Goal: Navigation & Orientation: Find specific page/section

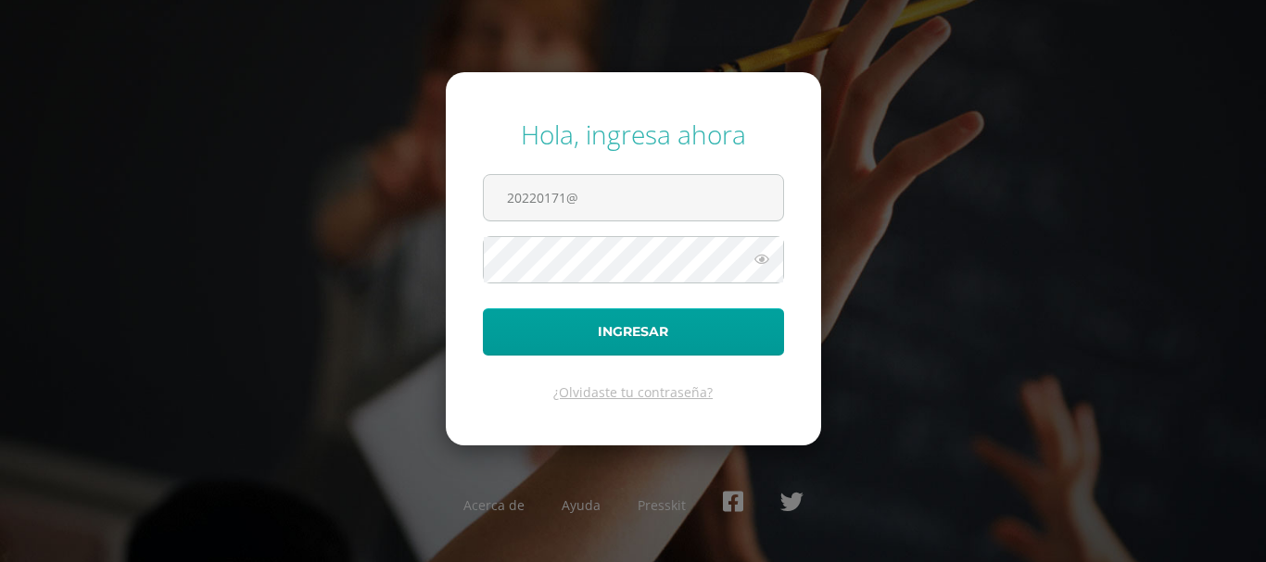
click at [232, 330] on div "Hola, ingresa ahora 20220171@ Ingresar ¿Olvidaste tu contraseña? Acerca de Ayud…" at bounding box center [632, 281] width 1195 height 358
click at [617, 203] on input "20220171@" at bounding box center [633, 197] width 299 height 45
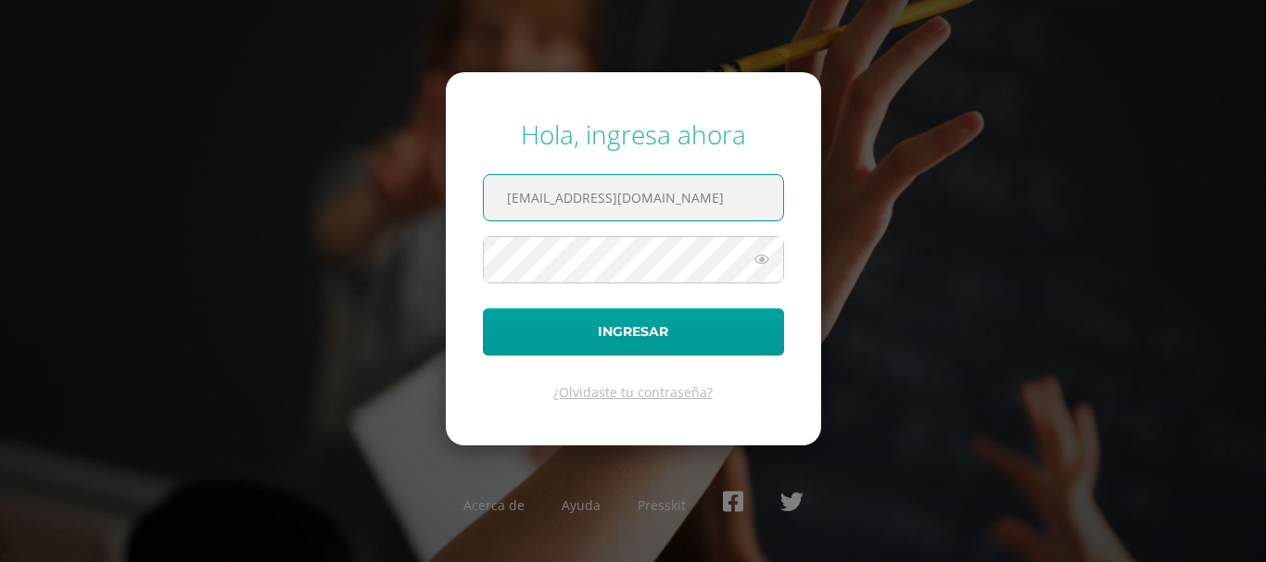
type input "20220171@liceoguatemala.edu.gt"
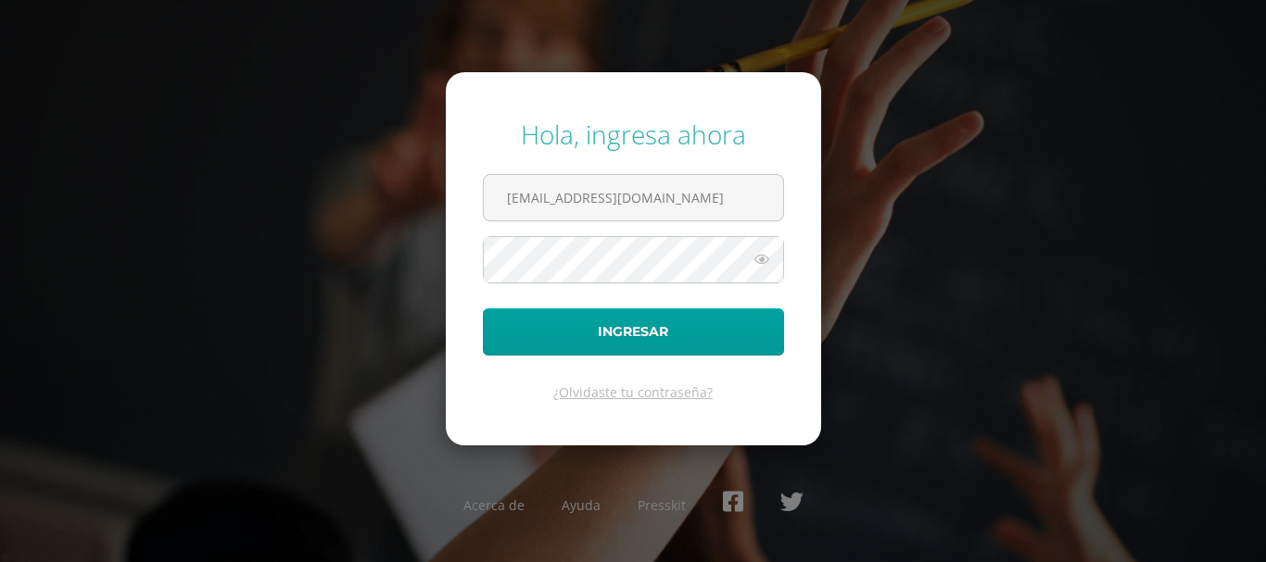
click at [763, 262] on icon at bounding box center [762, 259] width 24 height 22
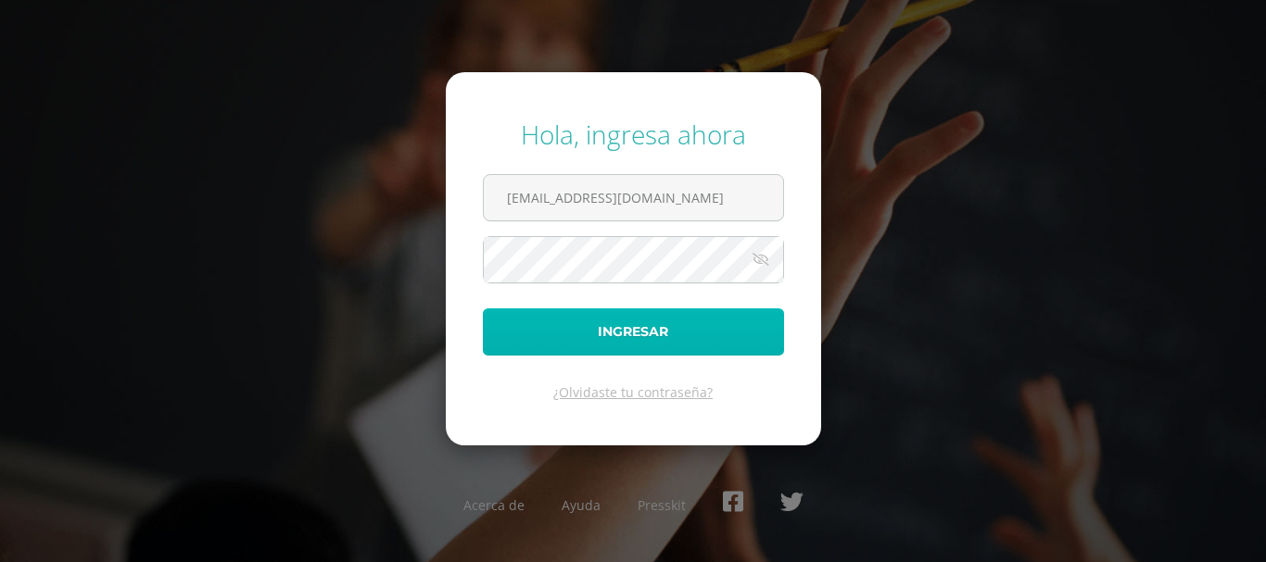
click at [620, 337] on button "Ingresar" at bounding box center [633, 332] width 301 height 47
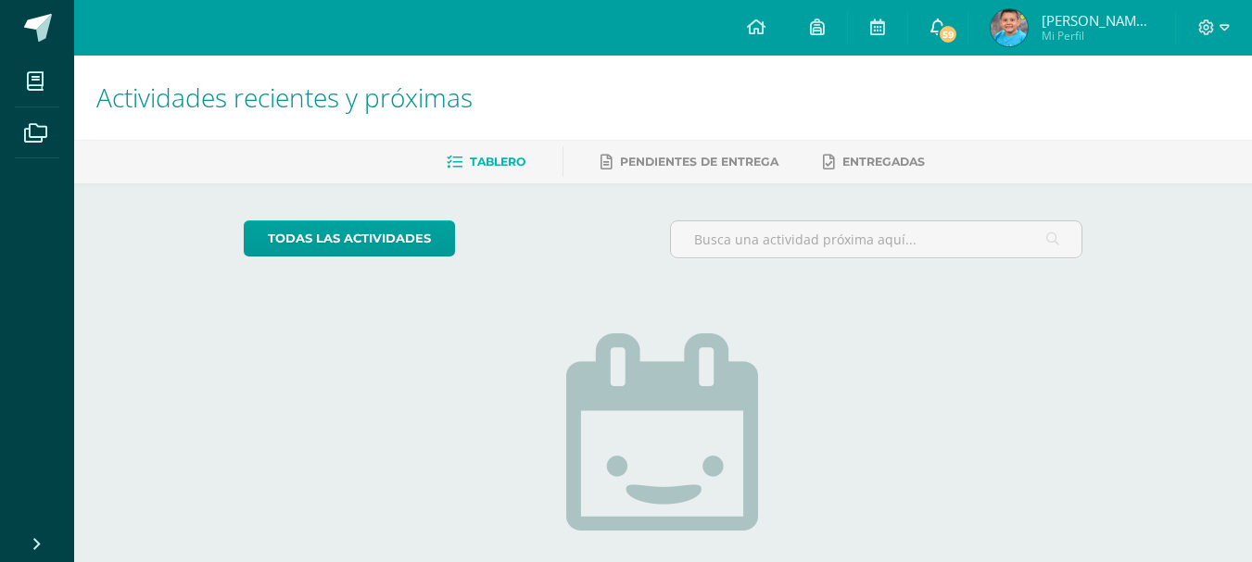
click at [943, 33] on span "59" at bounding box center [948, 34] width 20 height 20
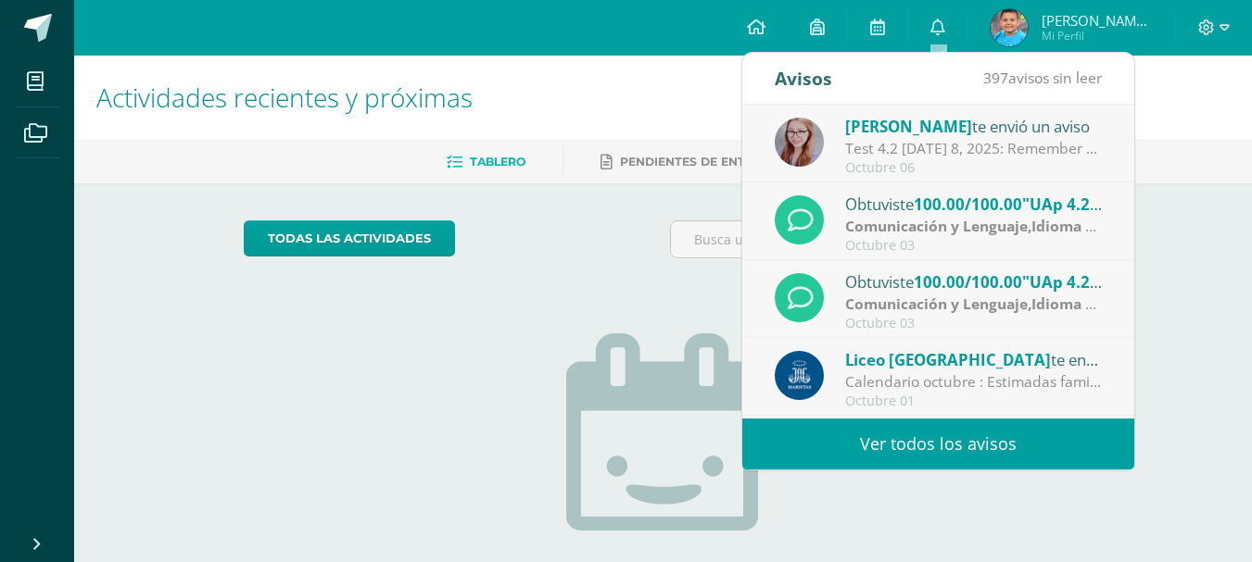
click at [940, 228] on strong "Comunicación y Lenguaje,Idioma Extranjero Inglés" at bounding box center [1026, 226] width 362 height 20
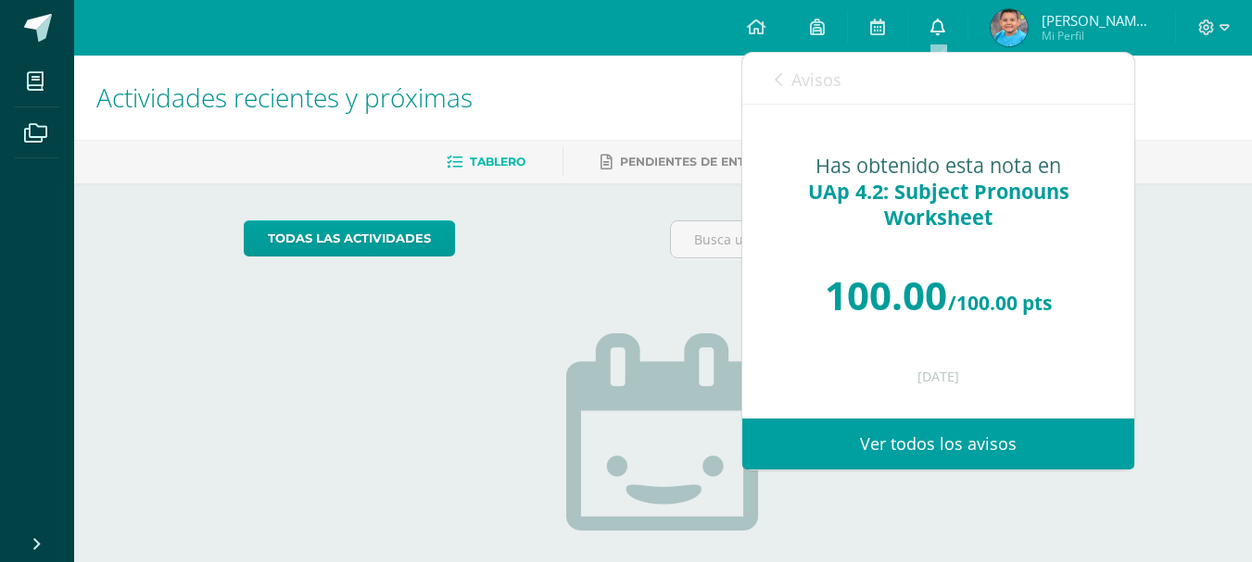
click at [940, 22] on icon at bounding box center [937, 27] width 15 height 17
click at [912, 445] on link "Ver todos los avisos" at bounding box center [938, 444] width 392 height 51
click at [912, 448] on link "Ver todos los avisos" at bounding box center [938, 444] width 392 height 51
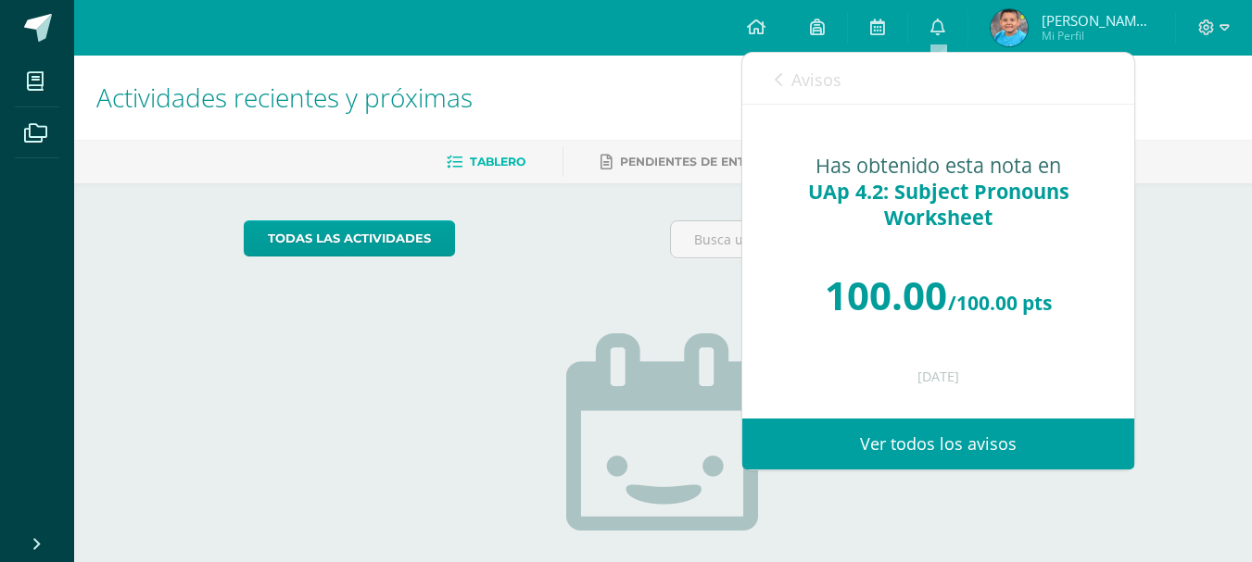
click at [912, 448] on link "Ver todos los avisos" at bounding box center [938, 444] width 392 height 51
click at [965, 429] on link "Ver todos los avisos" at bounding box center [938, 444] width 392 height 51
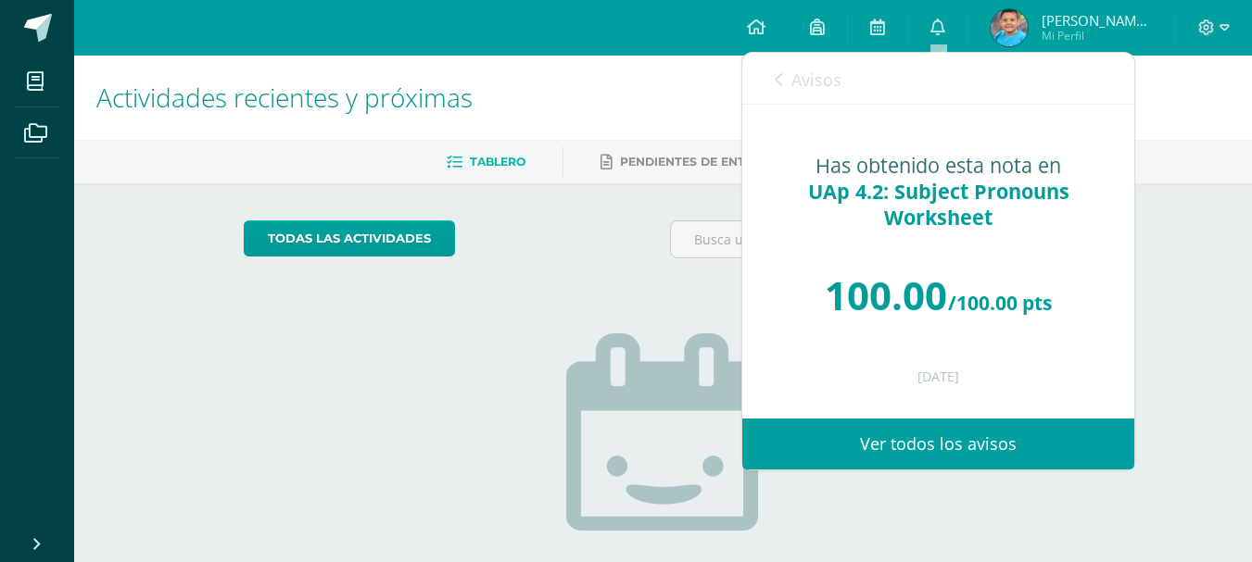
click at [965, 429] on link "Ver todos los avisos" at bounding box center [938, 444] width 392 height 51
click at [957, 447] on link "Ver todos los avisos" at bounding box center [938, 444] width 392 height 51
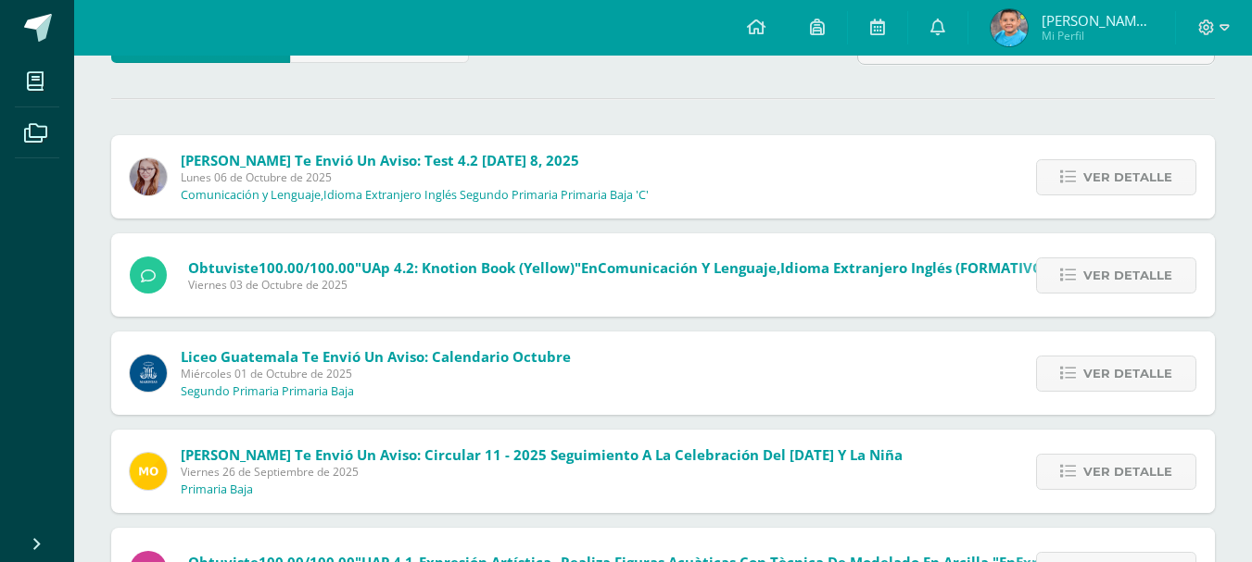
scroll to position [149, 0]
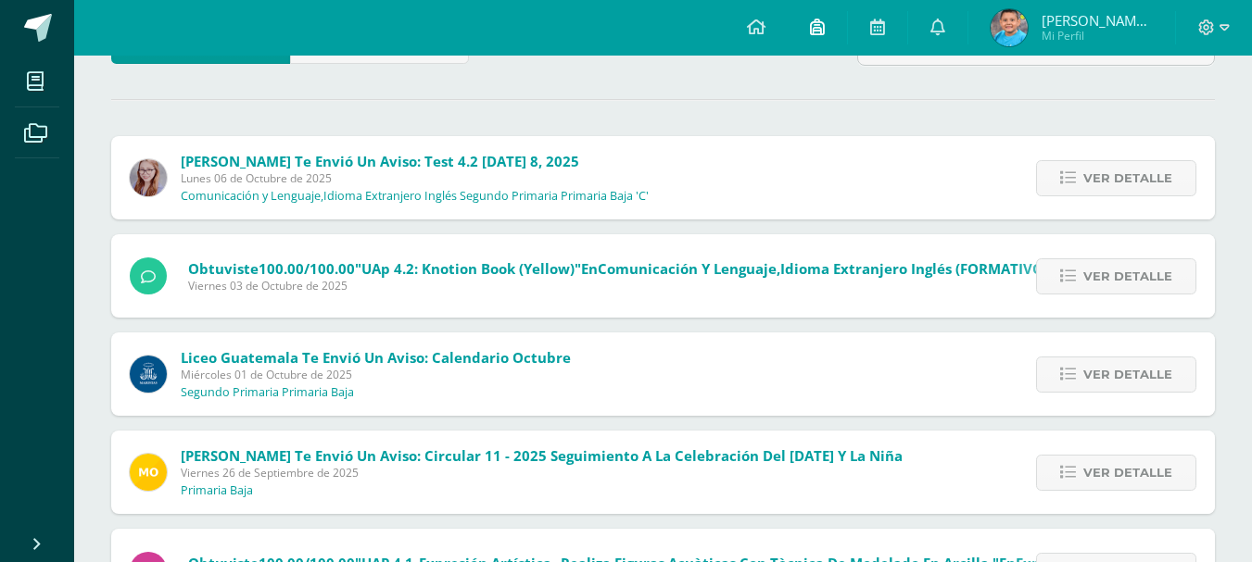
click at [822, 30] on icon at bounding box center [817, 27] width 15 height 17
click at [872, 29] on icon at bounding box center [877, 27] width 15 height 17
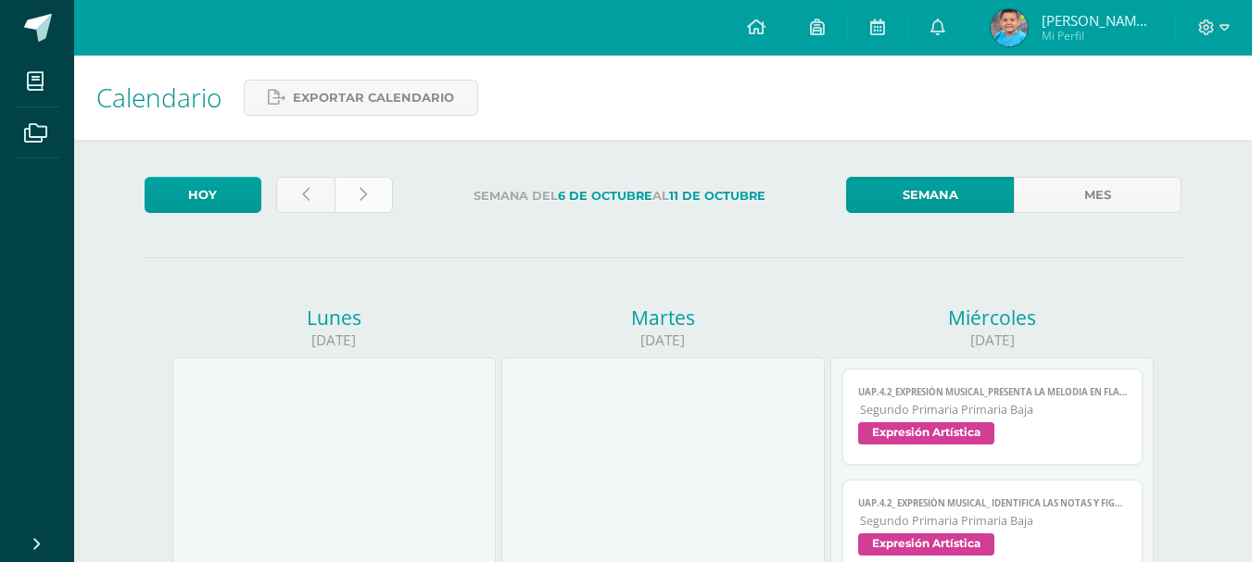
click at [361, 197] on icon at bounding box center [362, 195] width 7 height 16
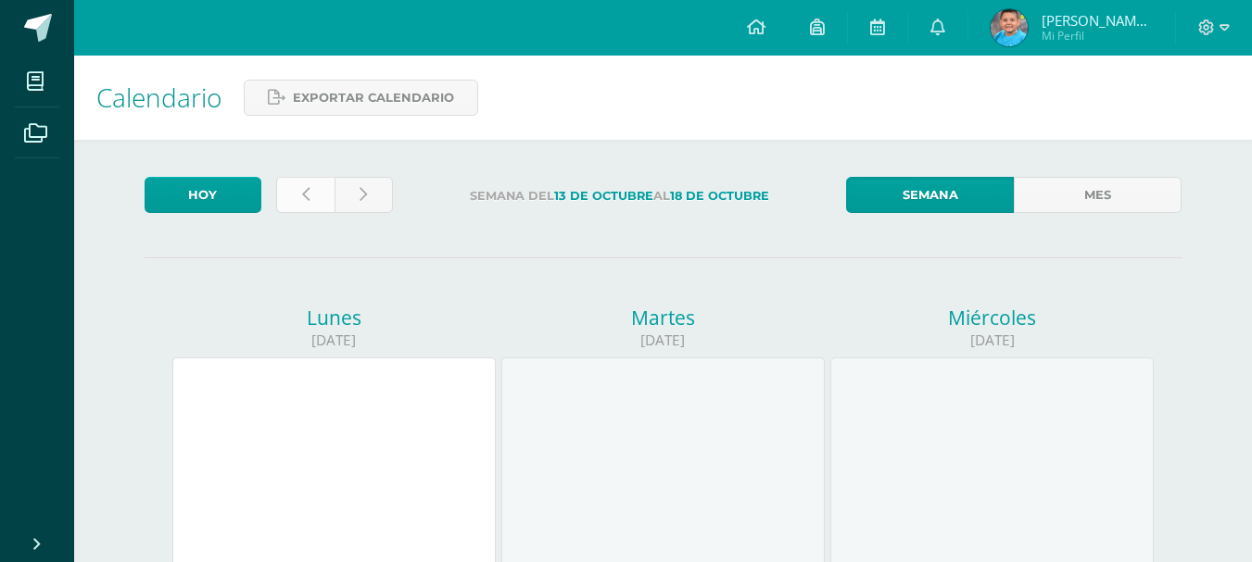
click at [307, 201] on icon at bounding box center [305, 195] width 7 height 16
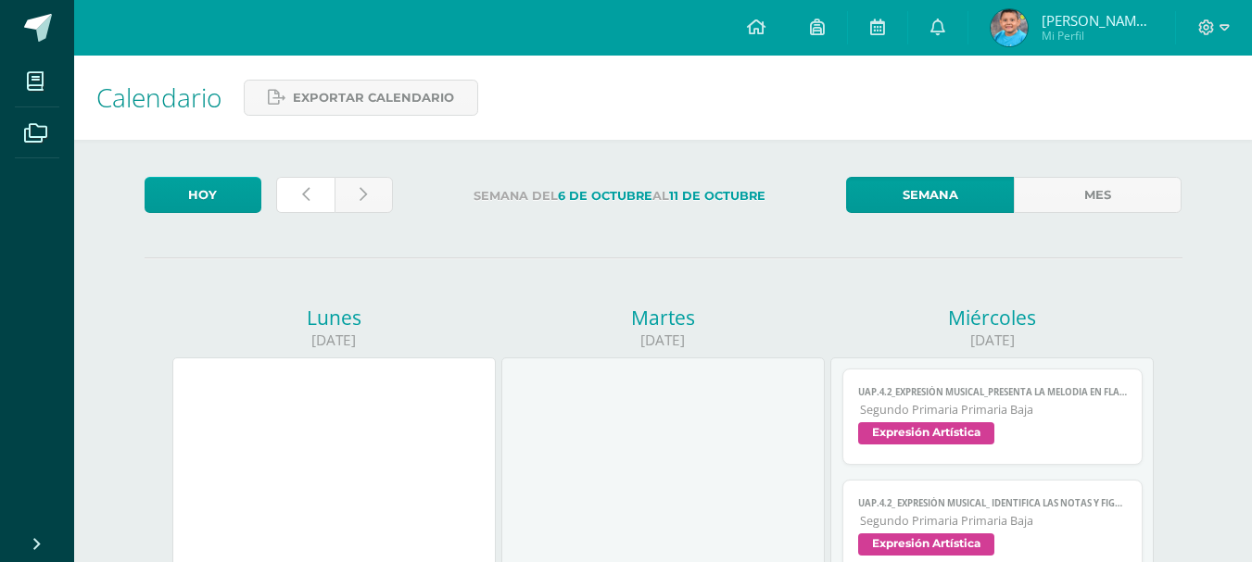
click at [307, 201] on icon at bounding box center [305, 195] width 7 height 16
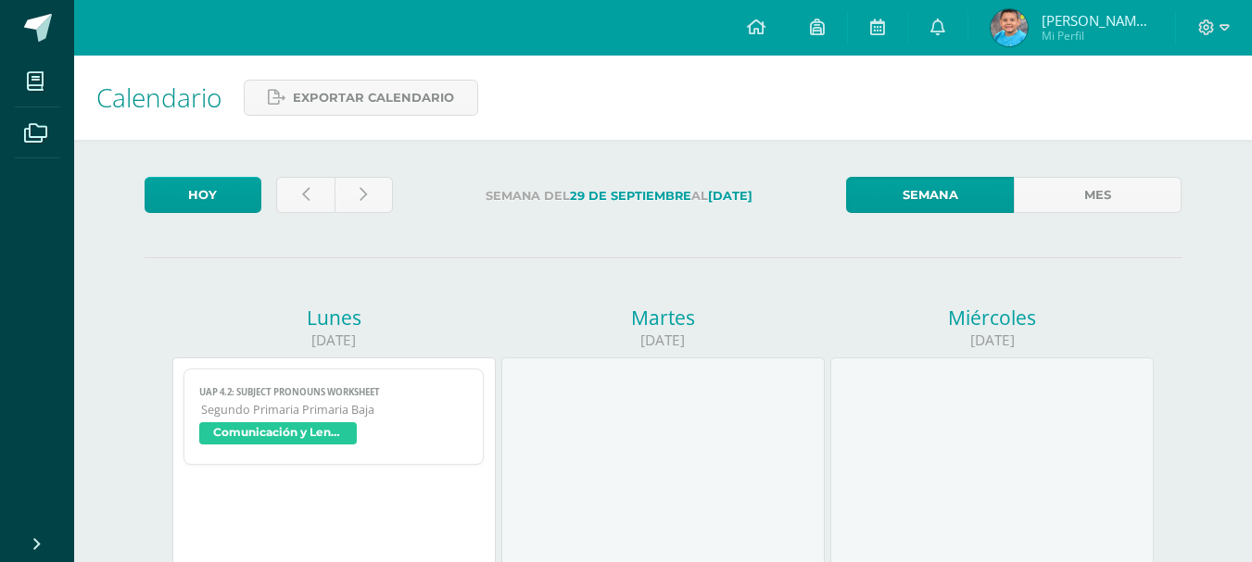
click at [281, 432] on span "Comunicación y Lenguaje,Idioma Extranjero Inglés" at bounding box center [278, 434] width 158 height 22
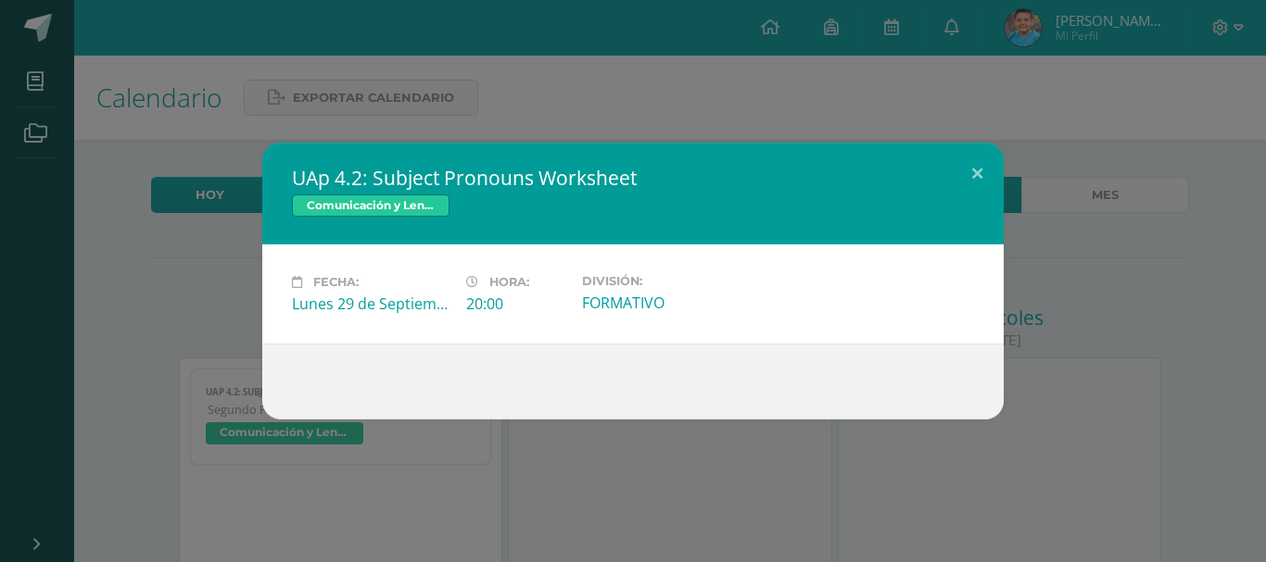
click at [385, 201] on span "Comunicación y Lenguaje,Idioma Extranjero Inglés" at bounding box center [371, 206] width 158 height 22
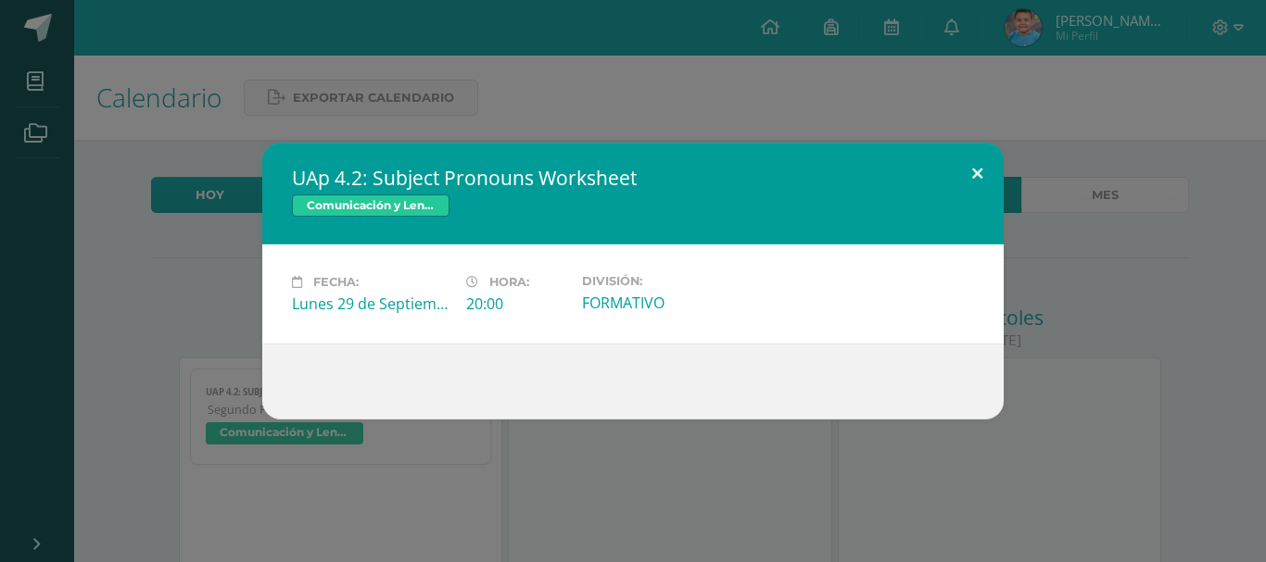
click at [977, 170] on button at bounding box center [977, 174] width 53 height 63
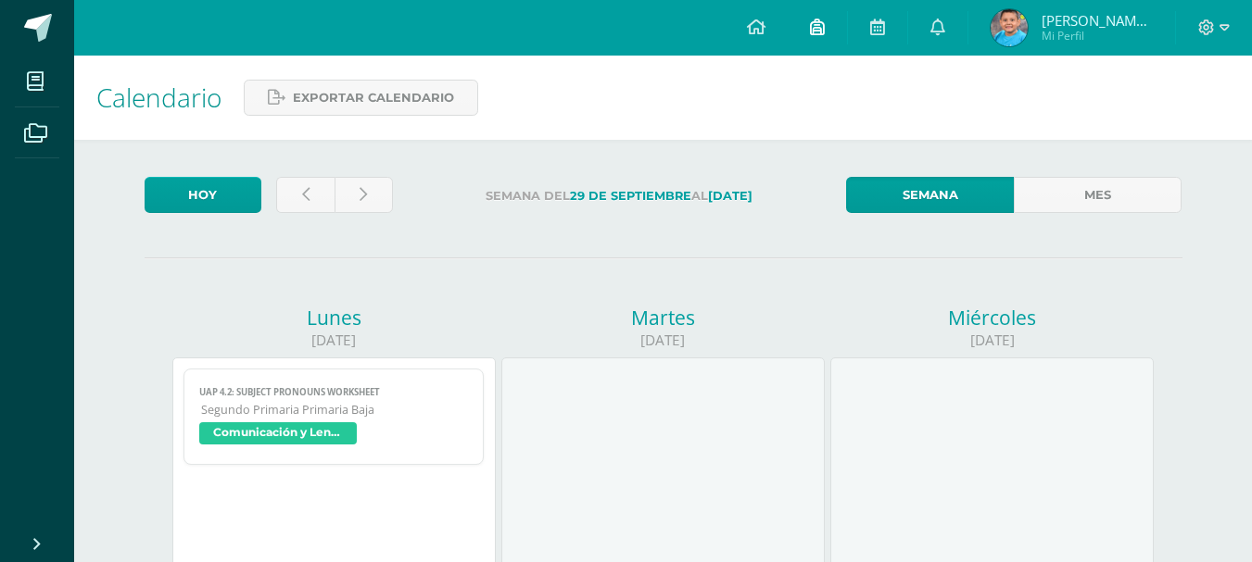
click at [825, 29] on link at bounding box center [817, 28] width 59 height 56
click at [755, 24] on icon at bounding box center [756, 27] width 19 height 17
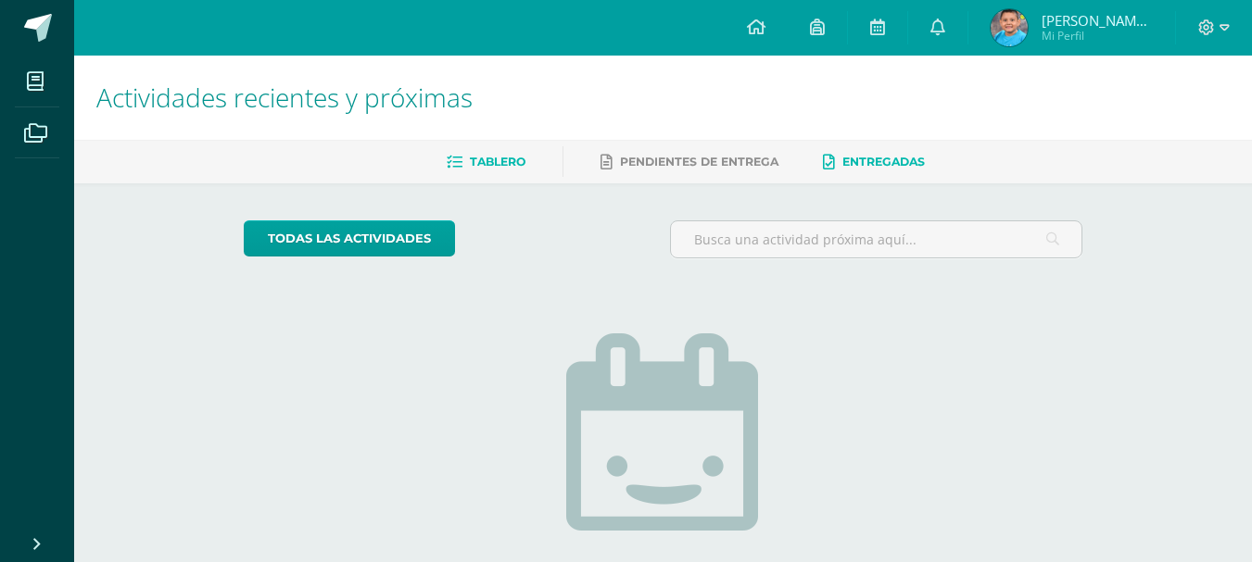
click at [894, 159] on span "Entregadas" at bounding box center [883, 162] width 82 height 14
click at [28, 133] on icon at bounding box center [35, 133] width 23 height 19
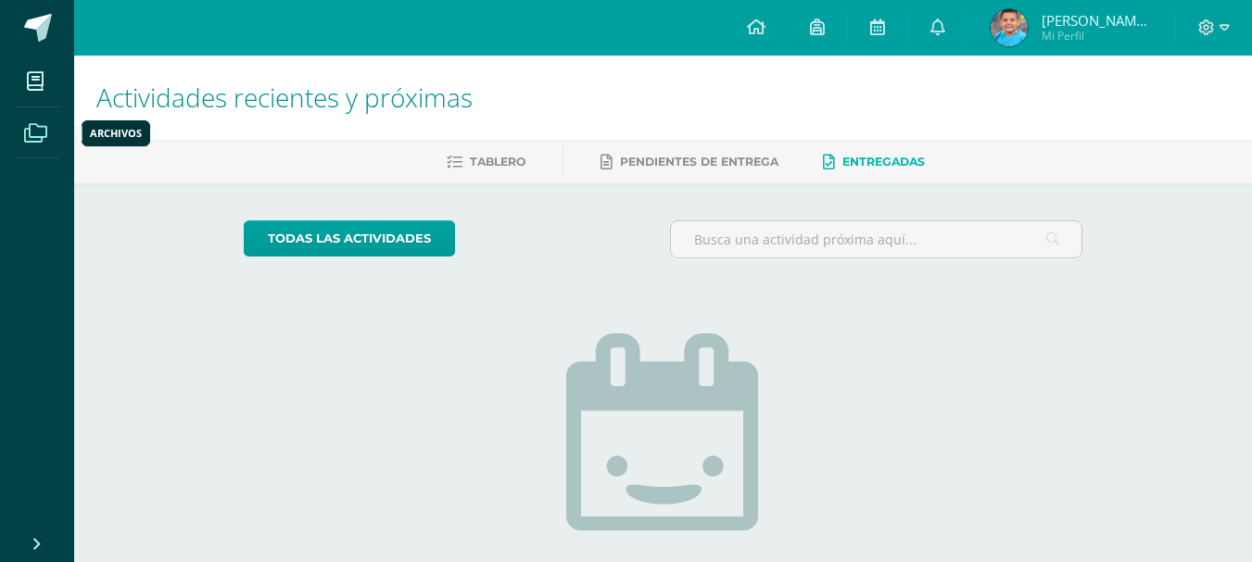
click at [28, 133] on icon at bounding box center [35, 133] width 23 height 19
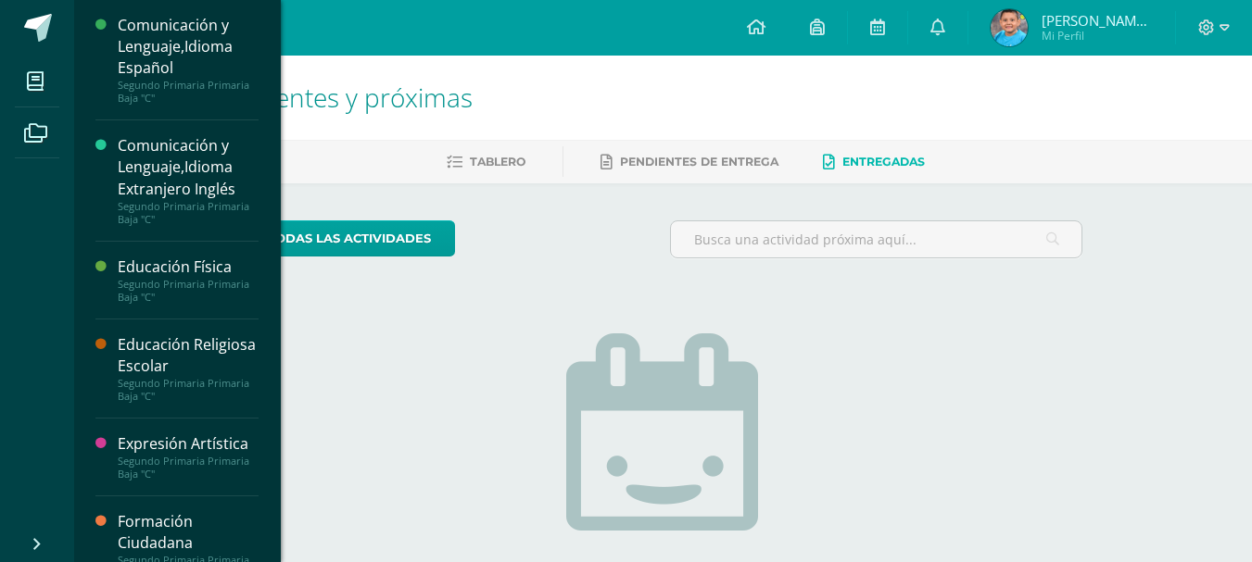
click at [169, 186] on div "Comunicación y Lenguaje,Idioma Extranjero Inglés" at bounding box center [188, 167] width 141 height 64
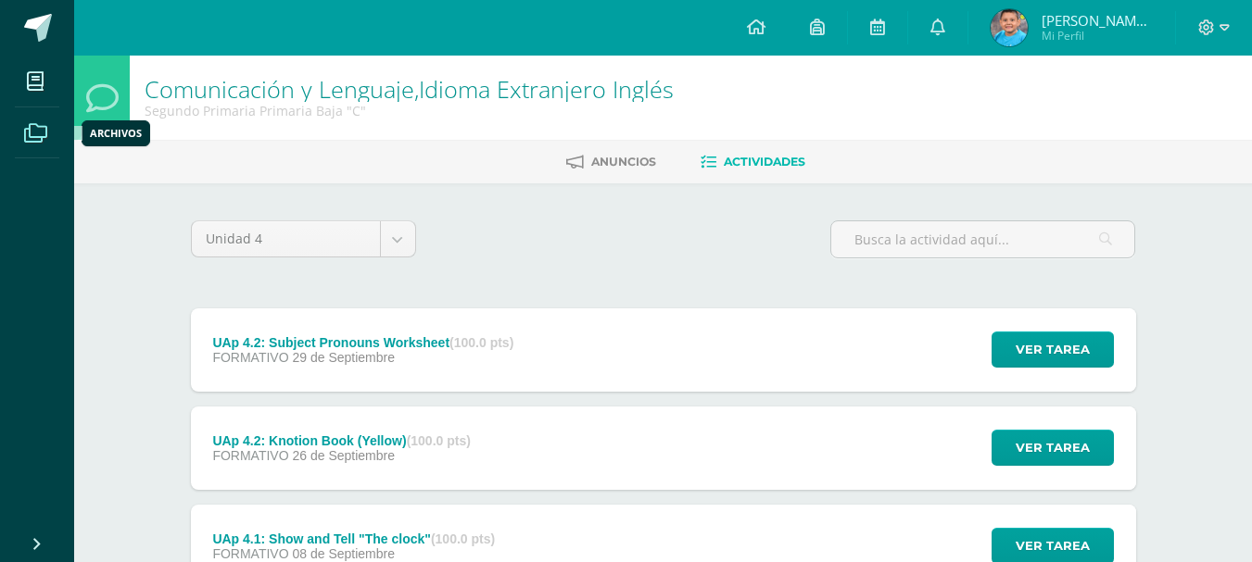
click at [29, 130] on icon at bounding box center [35, 133] width 23 height 19
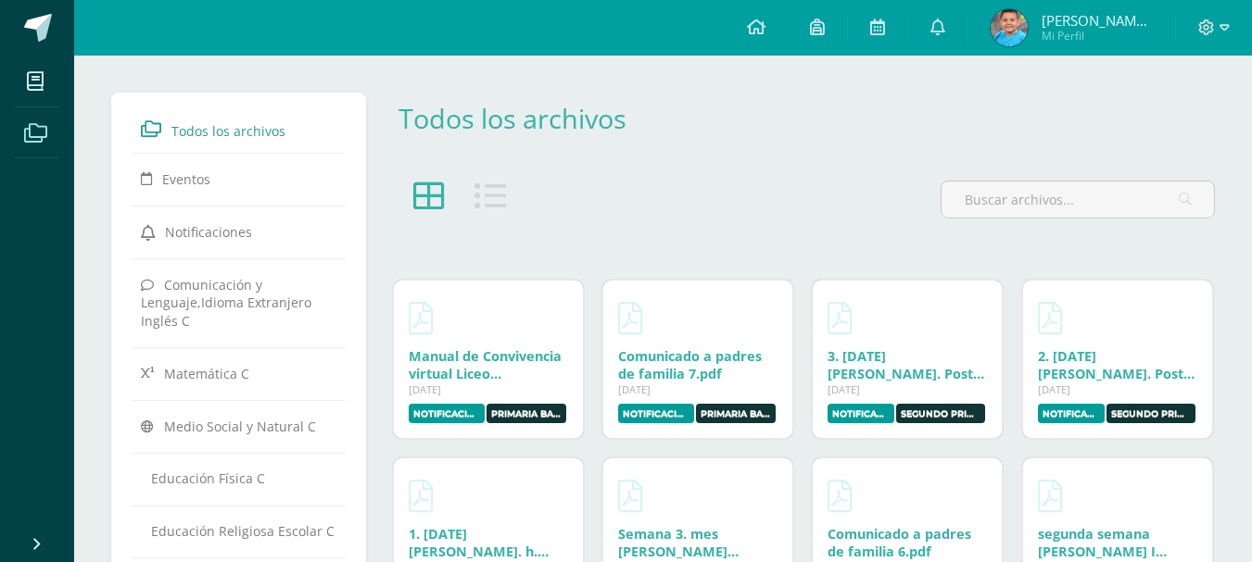
click at [29, 130] on icon at bounding box center [35, 133] width 23 height 19
click at [32, 134] on icon at bounding box center [35, 133] width 23 height 19
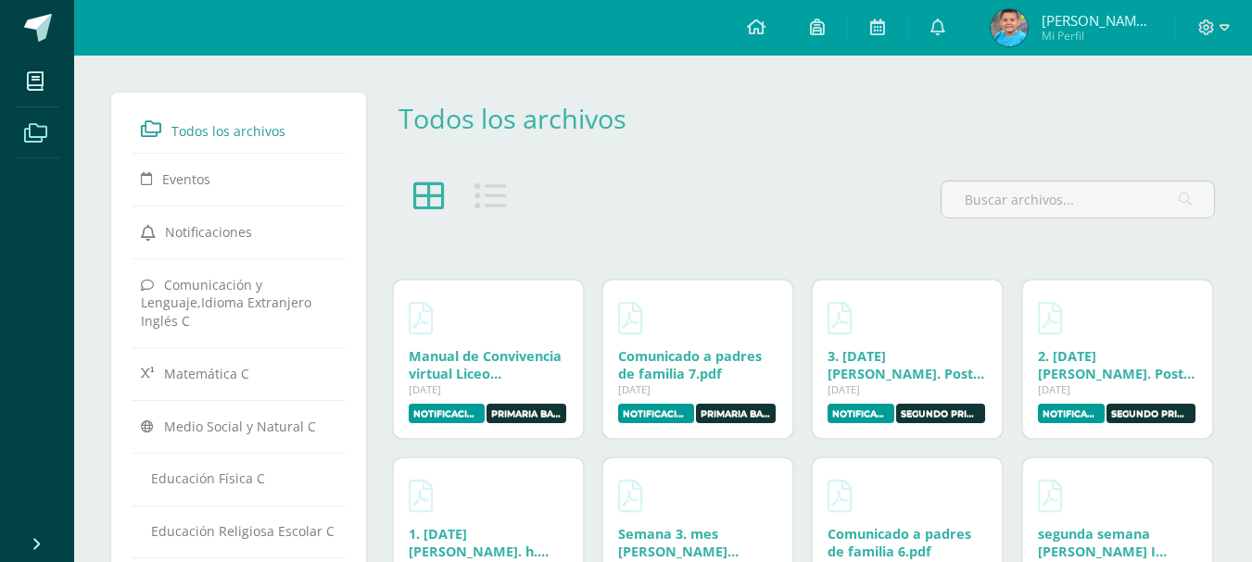
click at [32, 134] on icon at bounding box center [35, 133] width 23 height 19
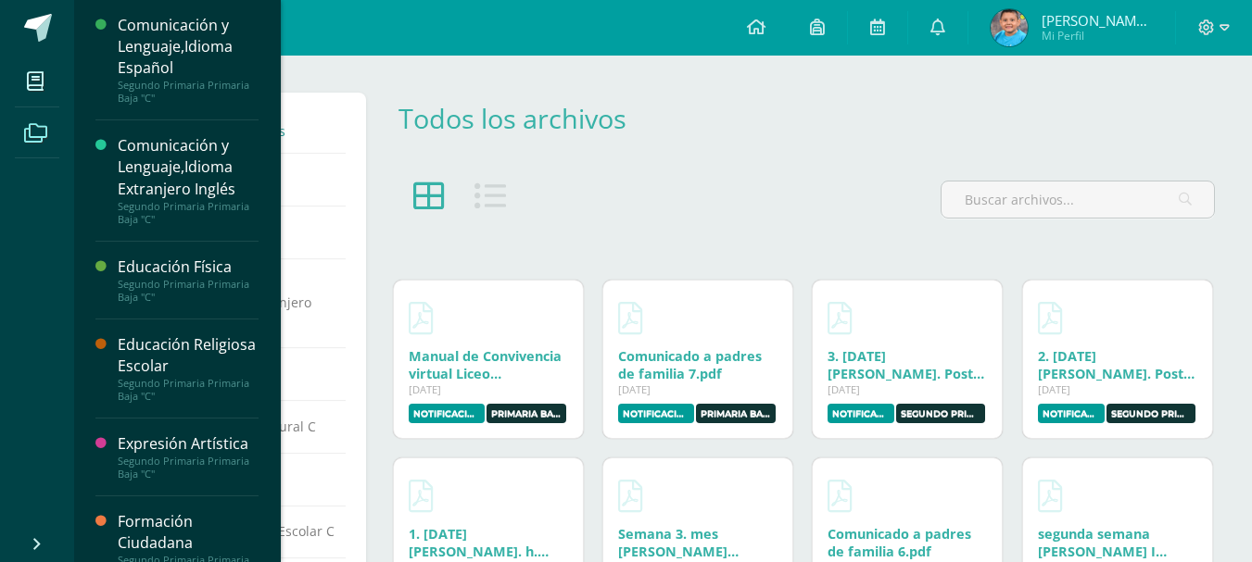
click at [160, 52] on div "Comunicación y Lenguaje,Idioma Español" at bounding box center [188, 47] width 141 height 64
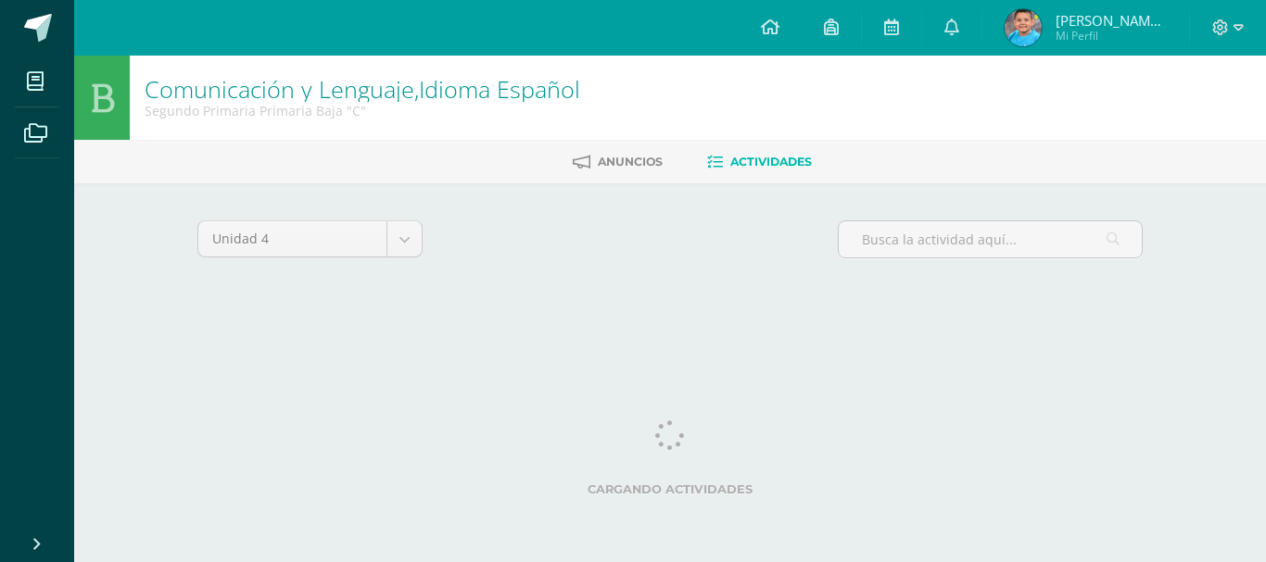
click at [159, 48] on div "Configuración Cerrar sesión Ian Alfredo De Jesús Mi Perfil Avisos 396 avisos si…" at bounding box center [670, 28] width 1192 height 56
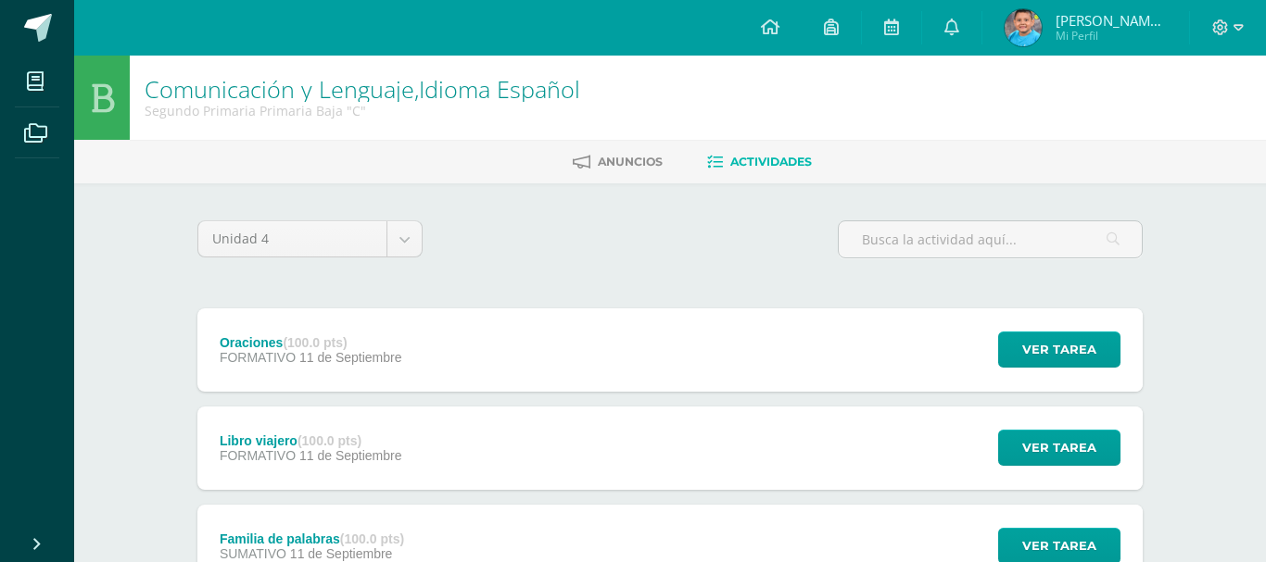
drag, startPoint x: 0, startPoint y: 0, endPoint x: 159, endPoint y: 48, distance: 166.5
click at [159, 48] on div "Configuración Cerrar sesión Ian Alfredo De Jesús Mi Perfil Avisos 396 avisos si…" at bounding box center [670, 28] width 1192 height 56
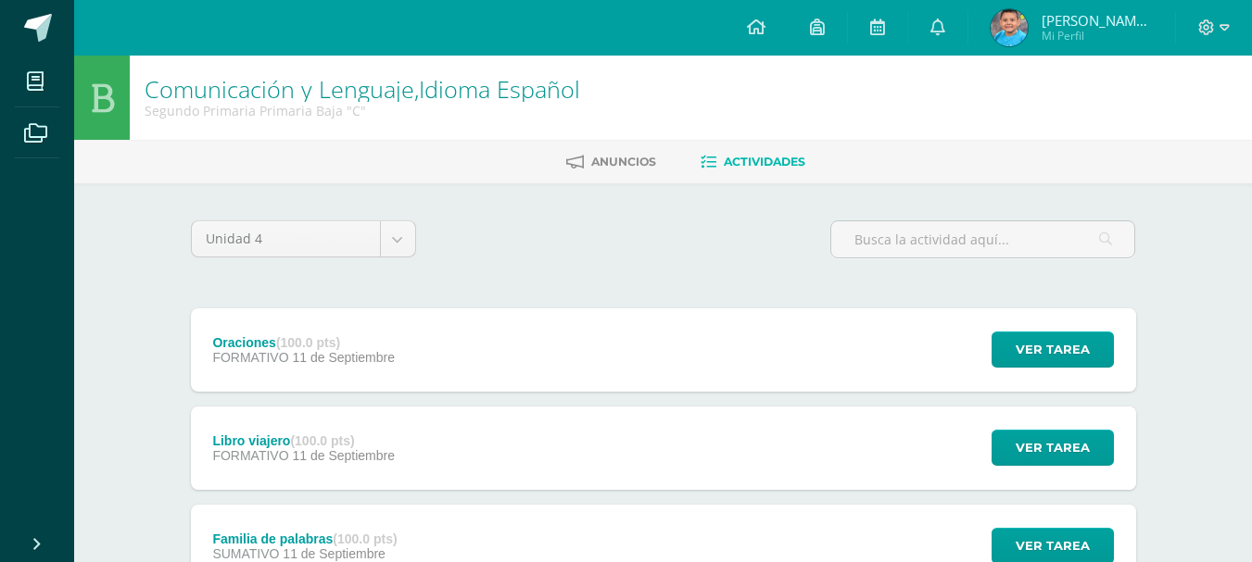
click at [731, 176] on link "Actividades" at bounding box center [752, 162] width 105 height 30
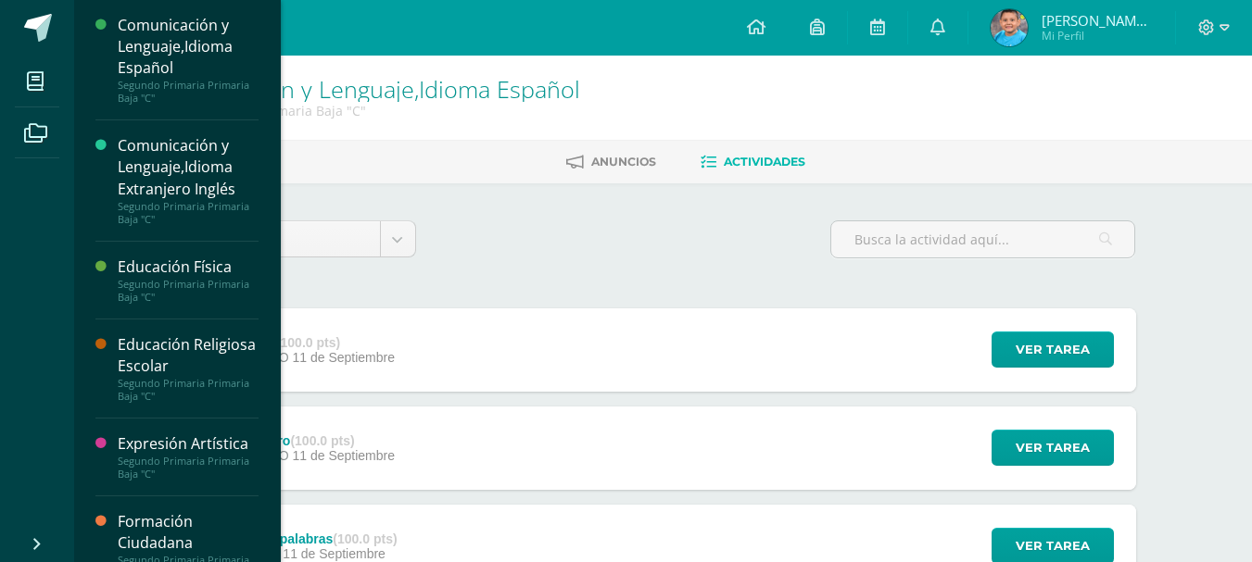
click at [147, 278] on div "Segundo Primaria Primaria Baja "C"" at bounding box center [188, 291] width 141 height 26
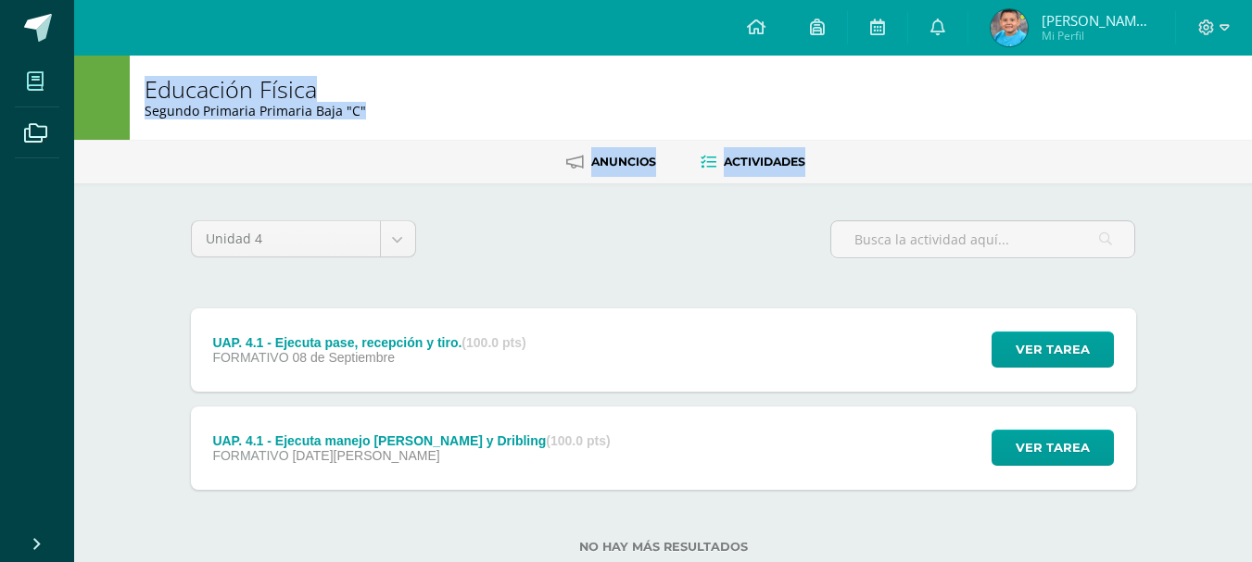
drag, startPoint x: 0, startPoint y: 0, endPoint x: 57, endPoint y: 100, distance: 115.4
click at [57, 100] on body "Mis cursos Archivos Cerrar panel Comunicación y Lenguaje,Idioma Español Segundo…" at bounding box center [626, 306] width 1252 height 613
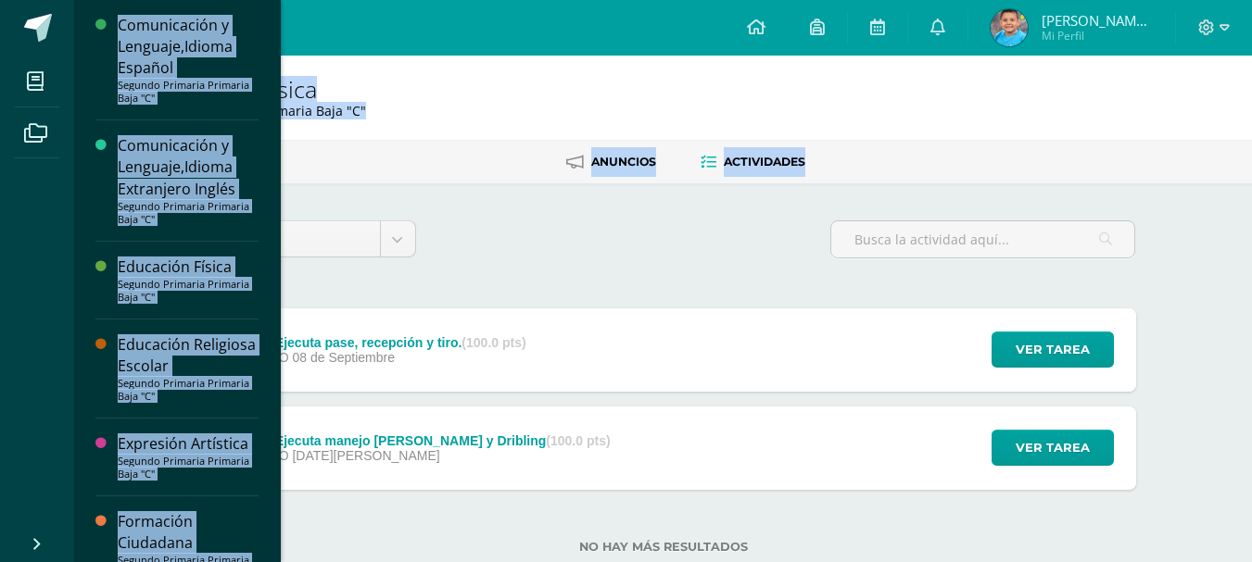
click at [144, 371] on div "Educación Religiosa Escolar" at bounding box center [188, 355] width 141 height 43
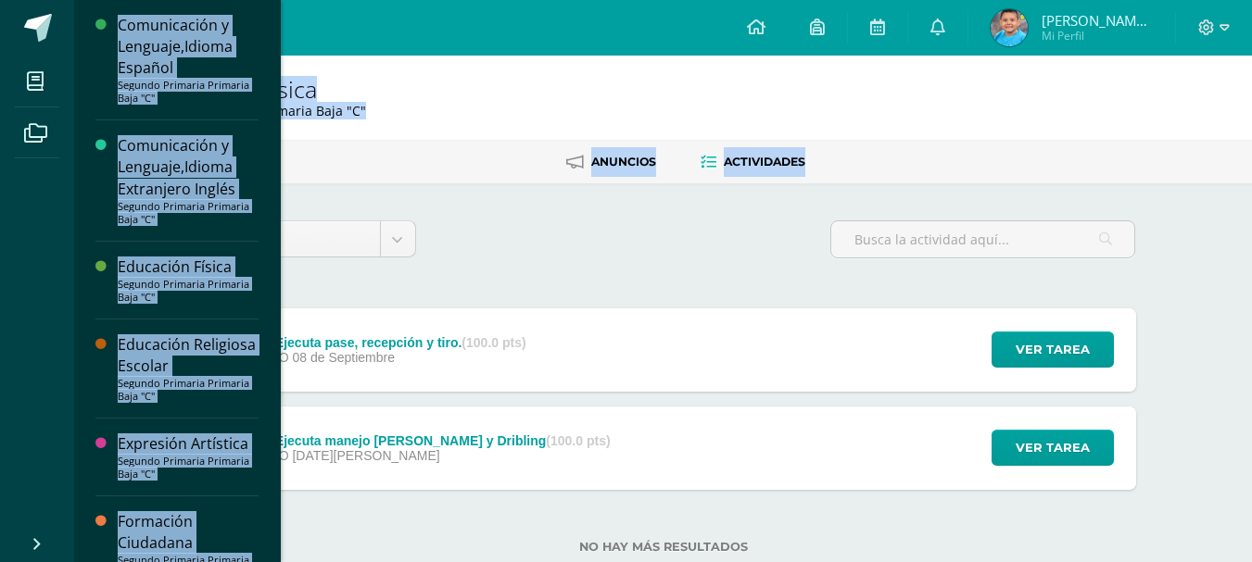
click at [144, 371] on div "Educación Religiosa Escolar" at bounding box center [188, 355] width 141 height 43
click at [144, 370] on div "Educación Religiosa Escolar" at bounding box center [188, 355] width 141 height 43
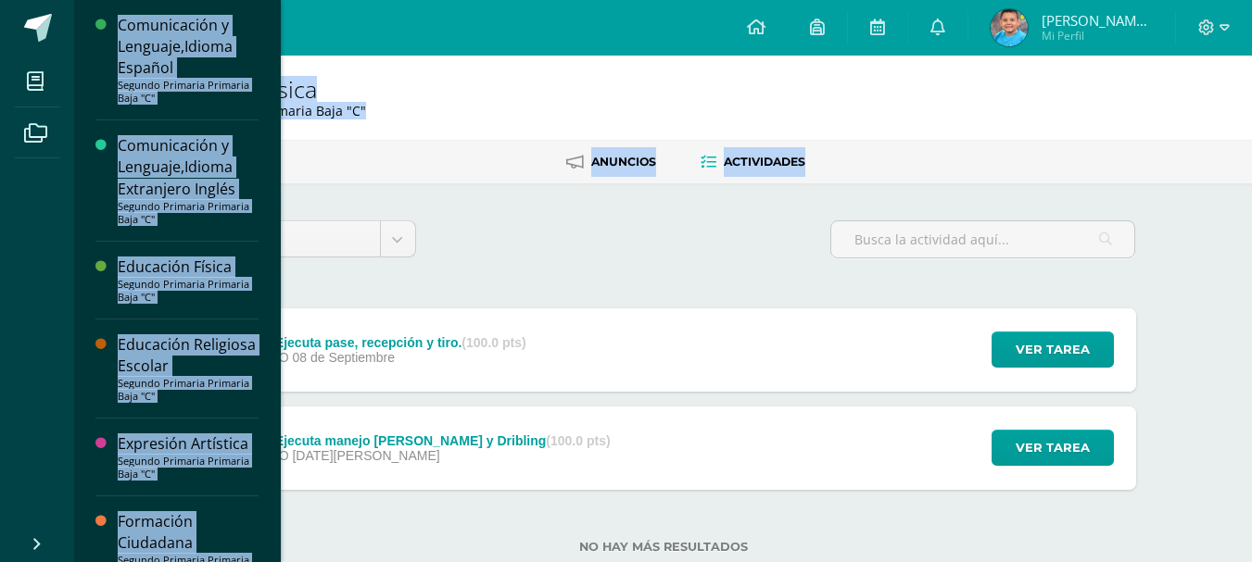
click at [144, 370] on div "Educación Religiosa Escolar" at bounding box center [188, 355] width 141 height 43
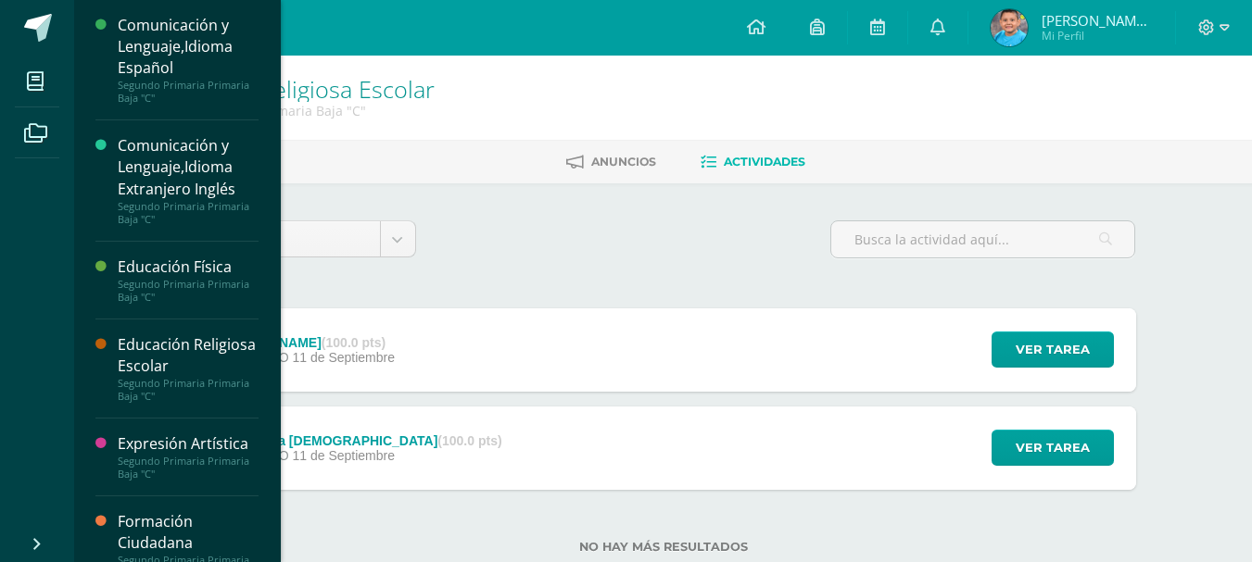
click at [151, 440] on div "Expresión Artística" at bounding box center [188, 444] width 141 height 21
drag, startPoint x: 151, startPoint y: 440, endPoint x: 206, endPoint y: 511, distance: 89.1
click at [206, 511] on div "Comunicación y Lenguaje,Idioma Español Segundo Primaria Primaria Baja "C" Comun…" at bounding box center [177, 281] width 208 height 562
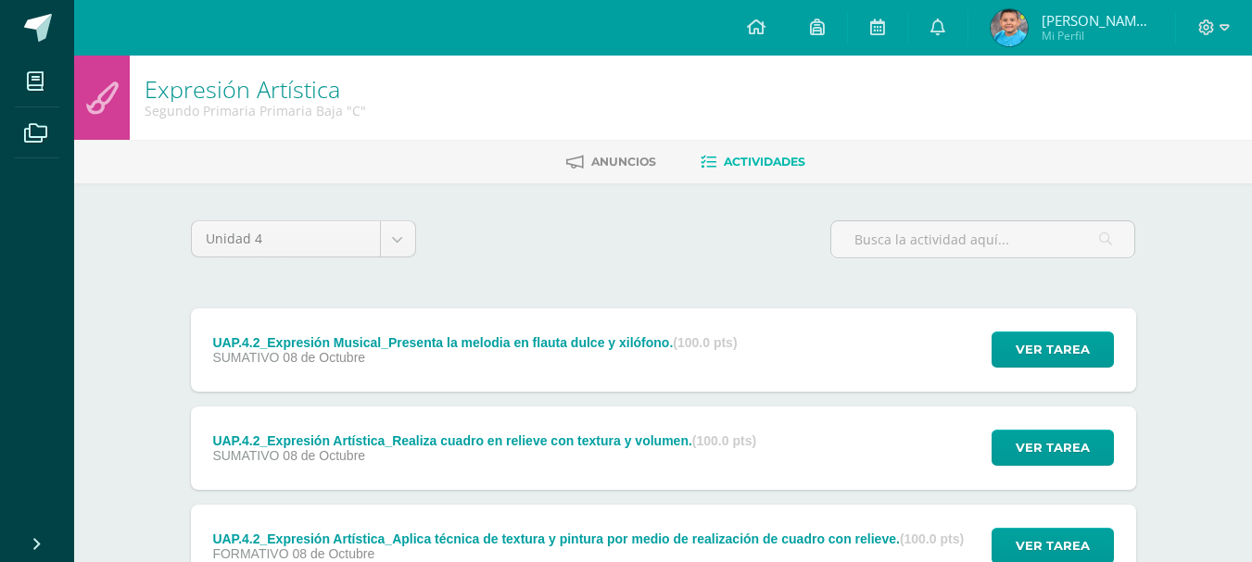
click at [726, 258] on div "Unidad 4 Unidad 1 Unidad 2 Unidad 3 Unidad 4" at bounding box center [663, 247] width 960 height 53
click at [41, 544] on icon at bounding box center [37, 545] width 15 height 19
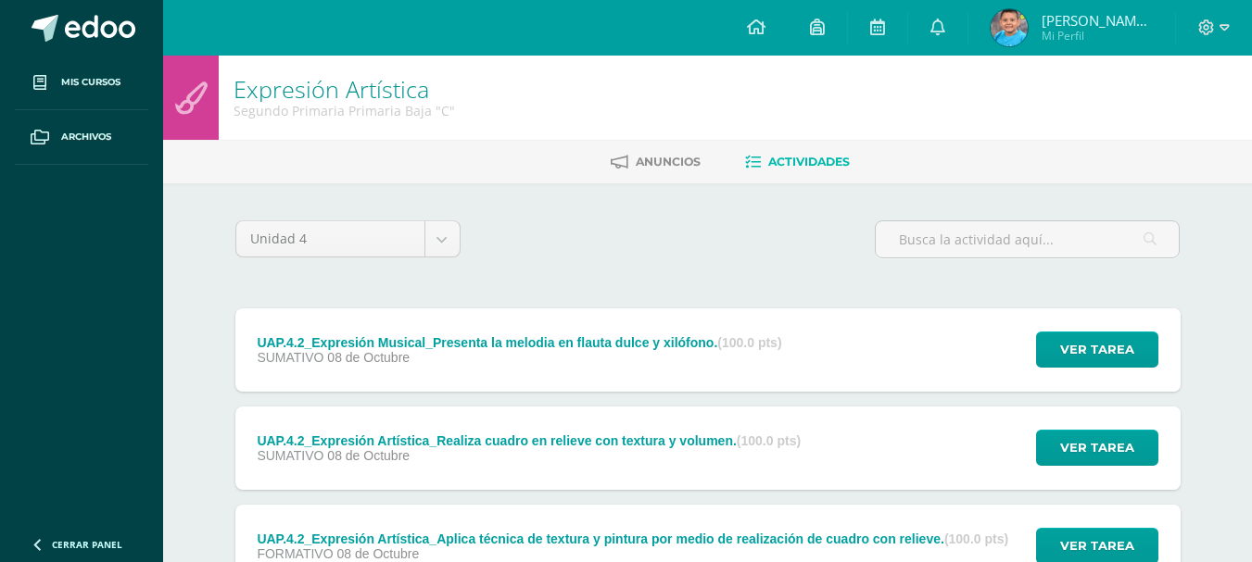
click at [41, 544] on icon at bounding box center [37, 545] width 15 height 19
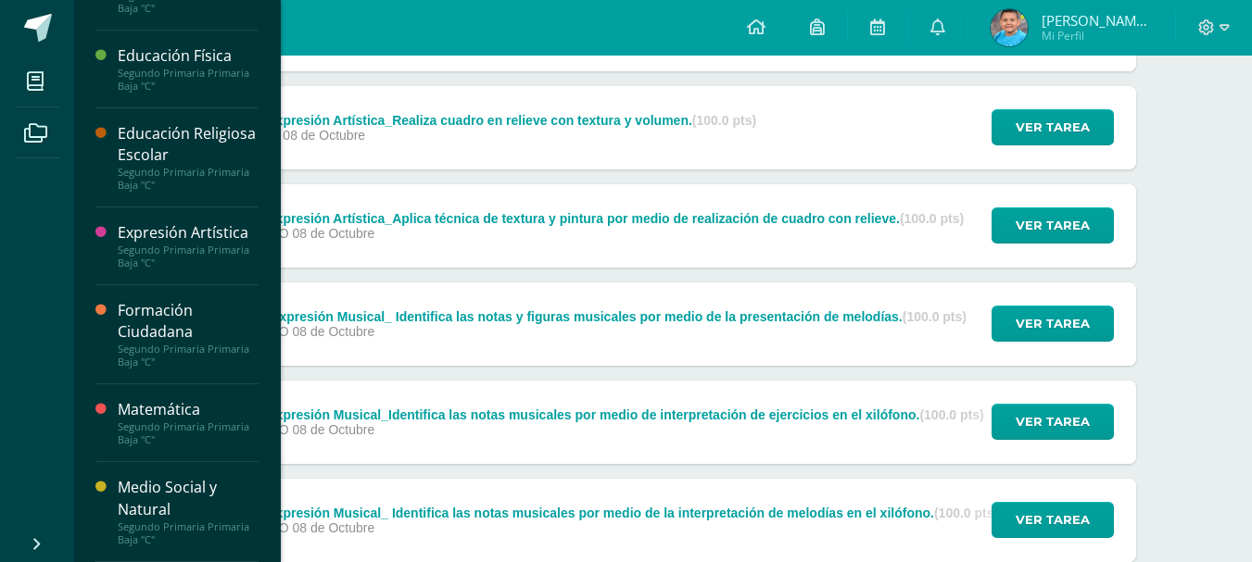
scroll to position [326, 0]
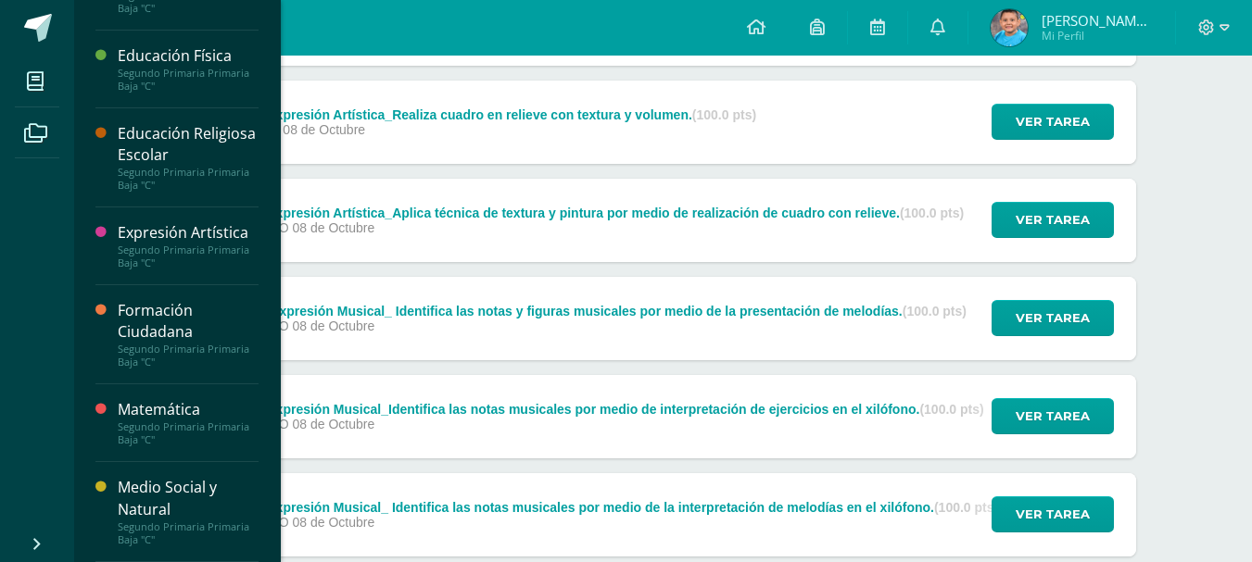
click at [151, 503] on div "Medio Social y Natural" at bounding box center [188, 498] width 141 height 43
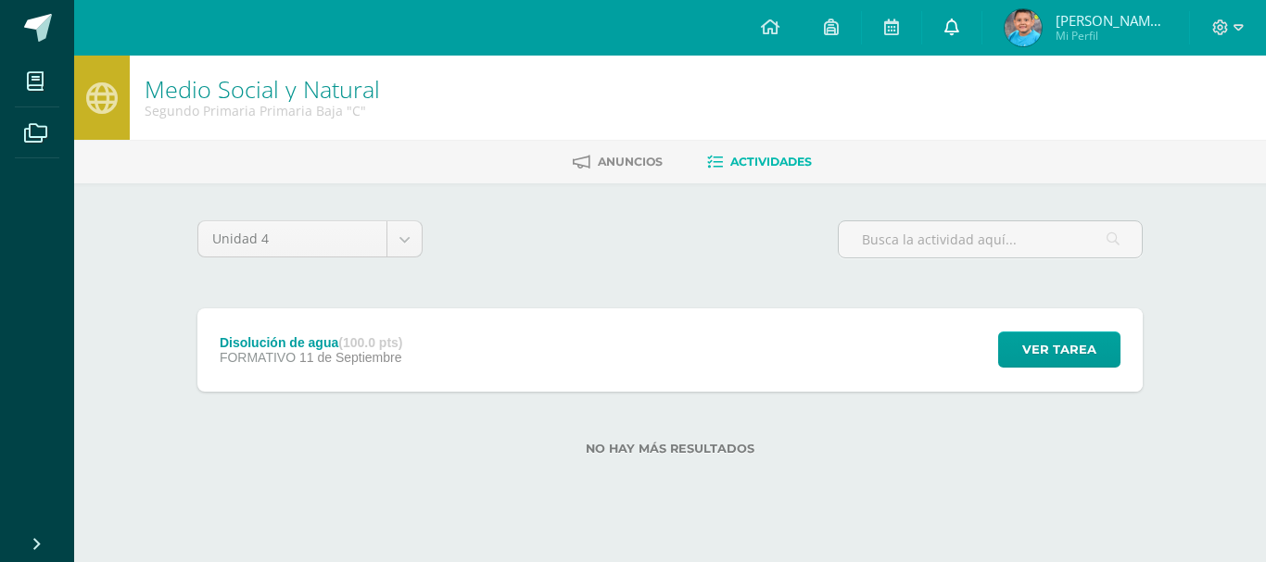
click at [948, 32] on icon at bounding box center [951, 27] width 15 height 17
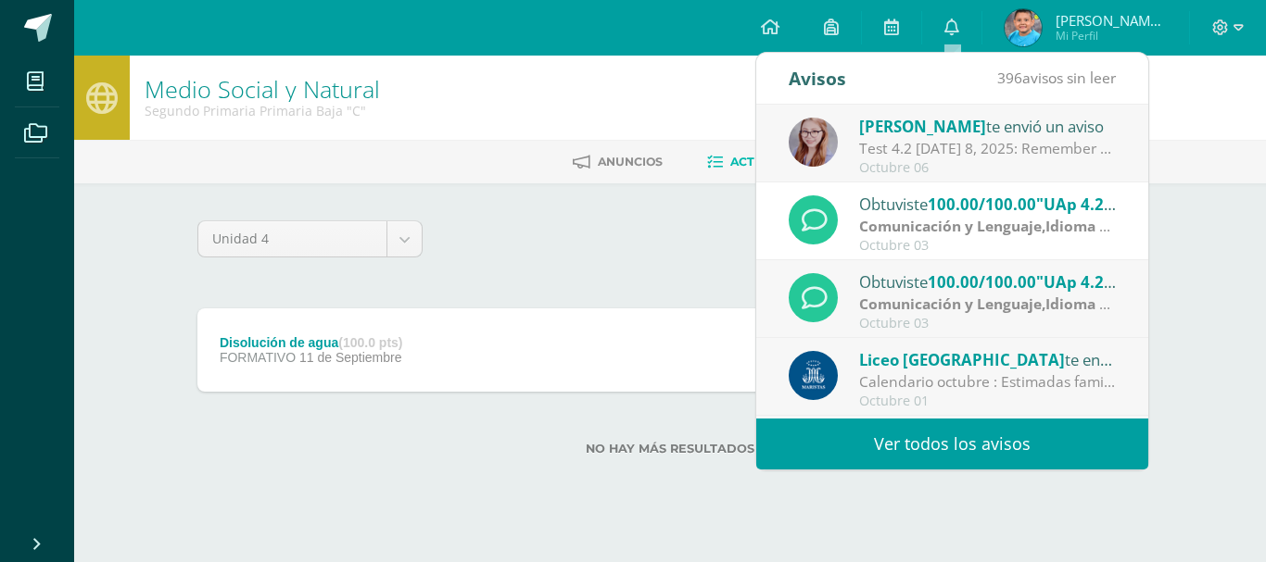
click at [908, 213] on div "Obtuviste 100.00/100.00 "UAp 4.2: Subject Pronouns Worksheet" en Comunicación y…" at bounding box center [988, 204] width 258 height 24
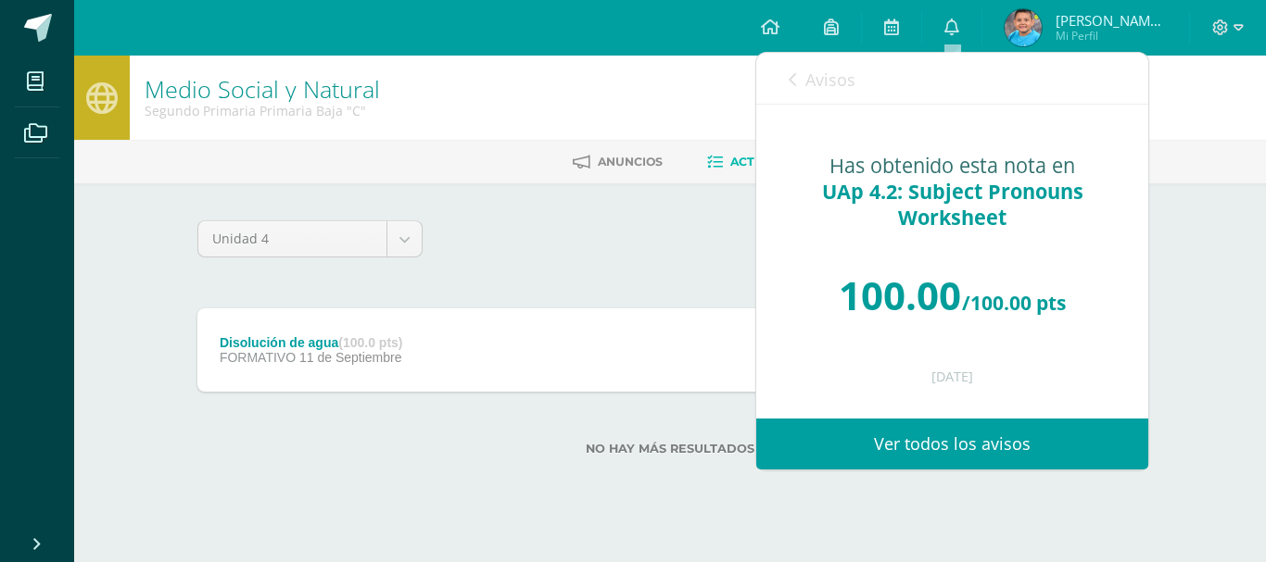
click at [794, 79] on icon at bounding box center [791, 79] width 7 height 15
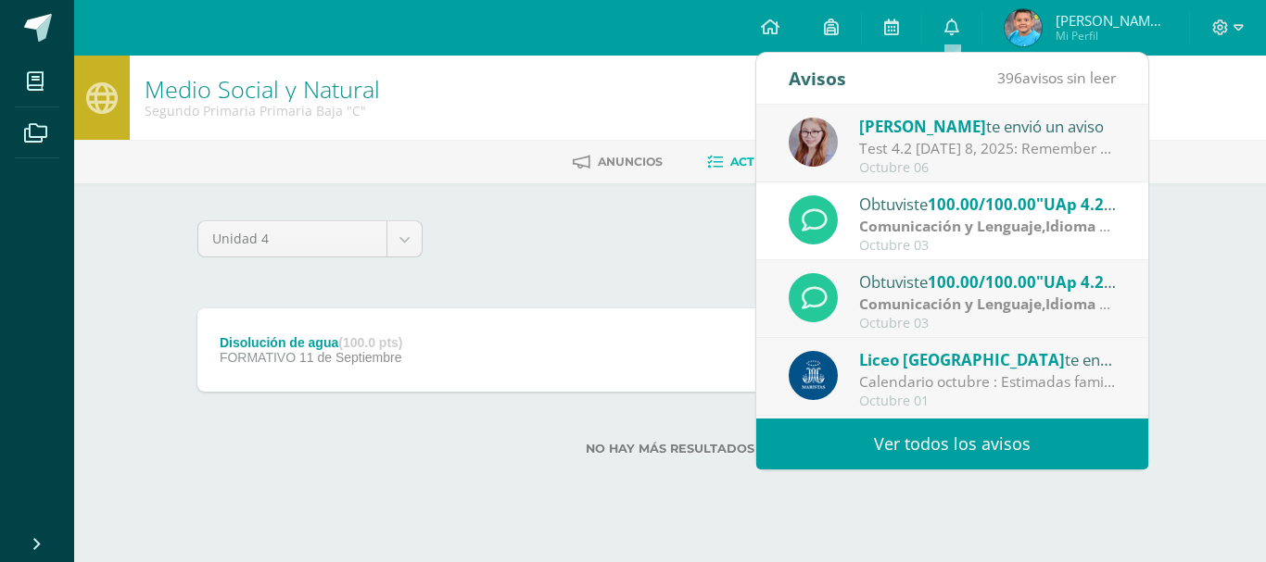
click at [925, 290] on div "Obtuviste 100.00/100.00 "UAp 4.2: Knotion Book (Yellow)" en Comunicación y Leng…" at bounding box center [988, 282] width 258 height 24
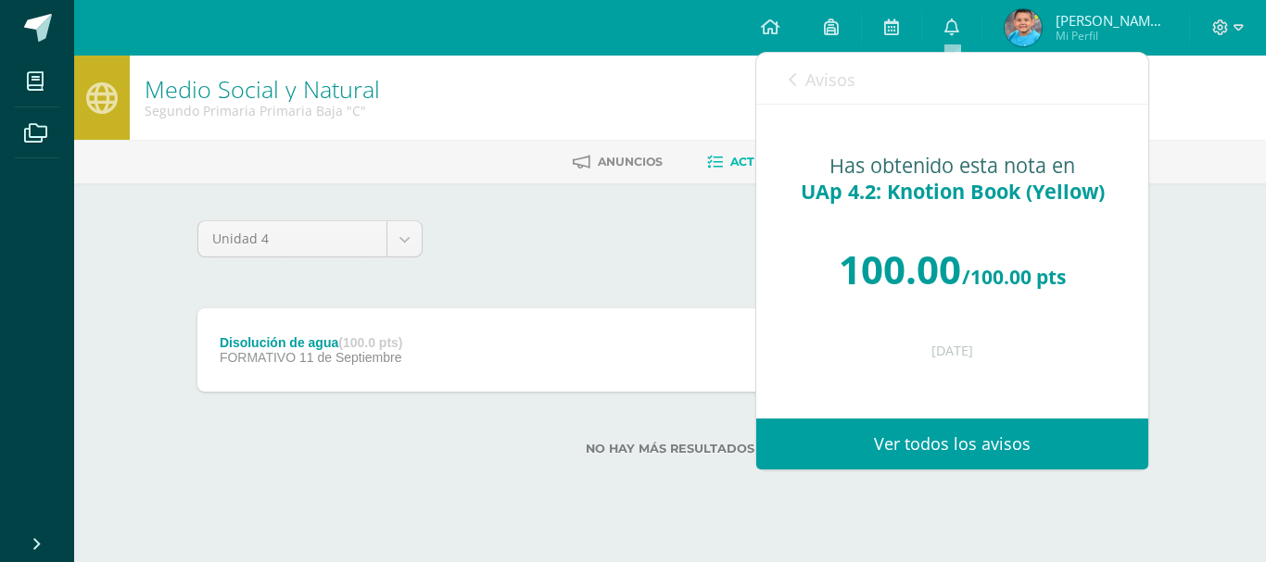
click at [792, 82] on icon at bounding box center [791, 79] width 7 height 15
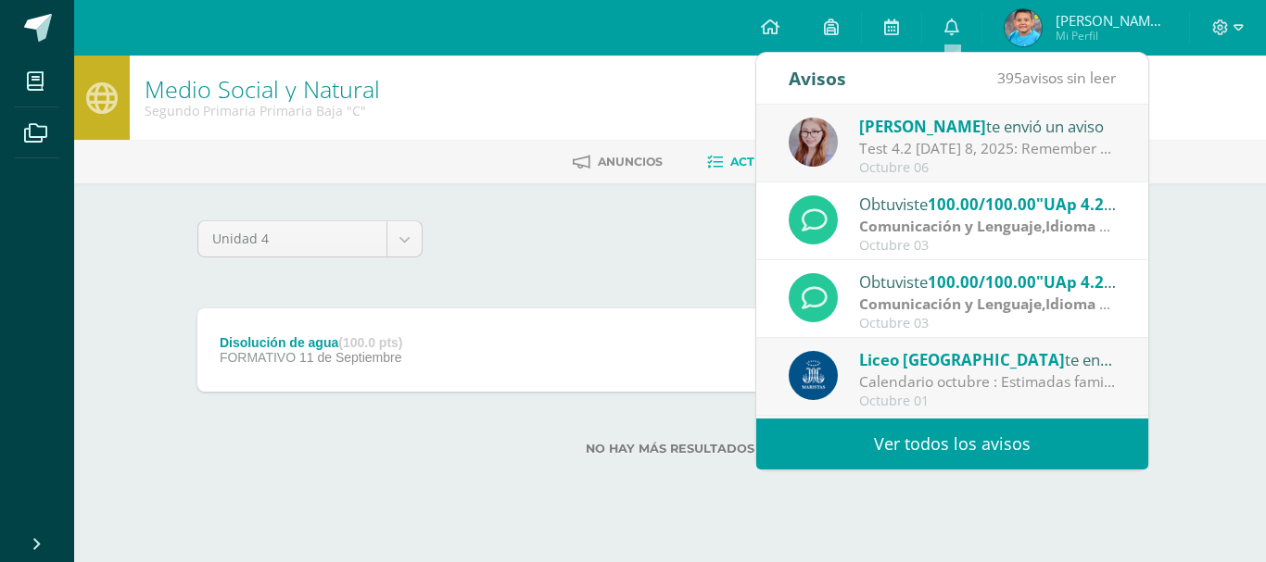
click at [928, 387] on div "Calendario octubre : Estimadas familias [DEMOGRAPHIC_DATA] les compartimos el c…" at bounding box center [988, 382] width 258 height 21
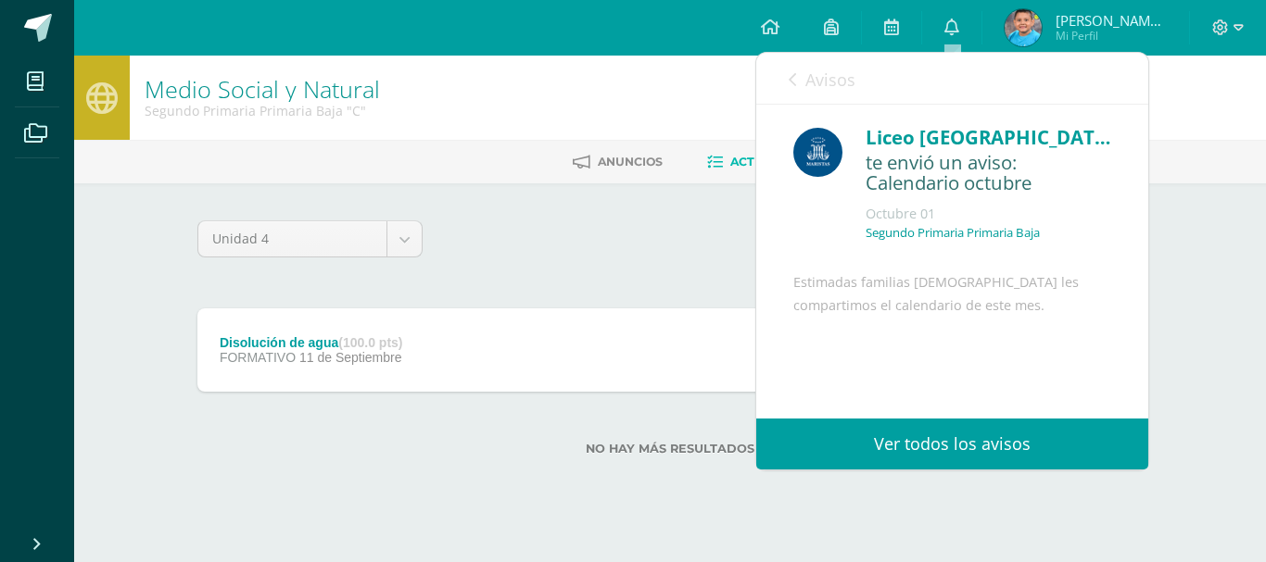
click at [795, 75] on icon at bounding box center [791, 79] width 7 height 15
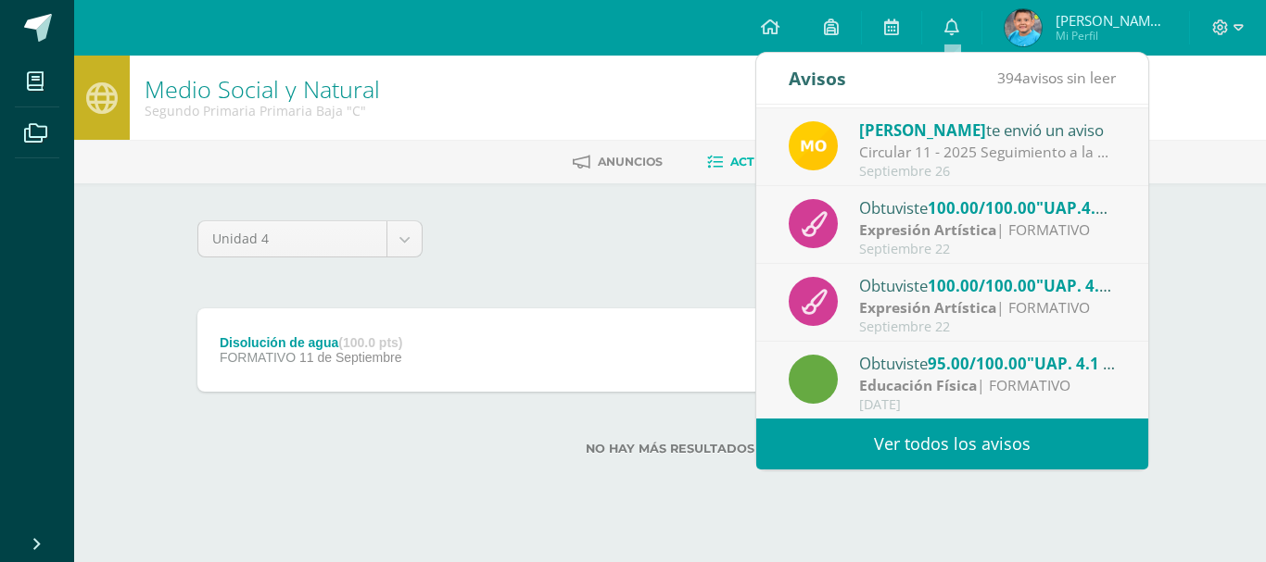
scroll to position [309, 0]
click at [947, 385] on strong "Educación Física" at bounding box center [918, 384] width 118 height 20
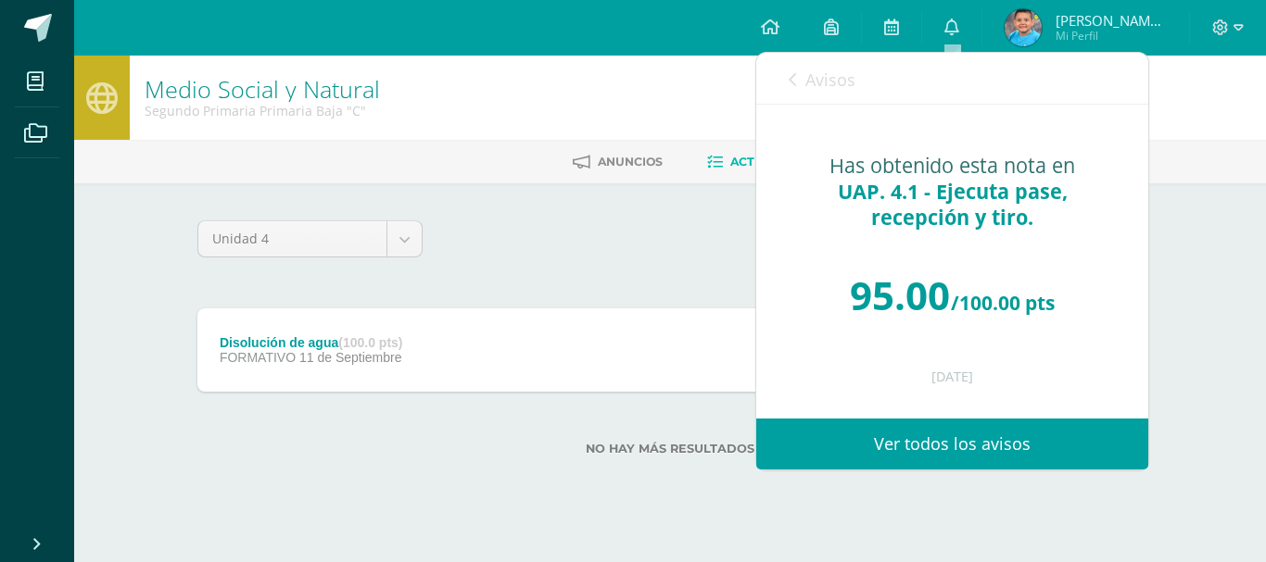
click at [790, 83] on icon at bounding box center [791, 79] width 7 height 15
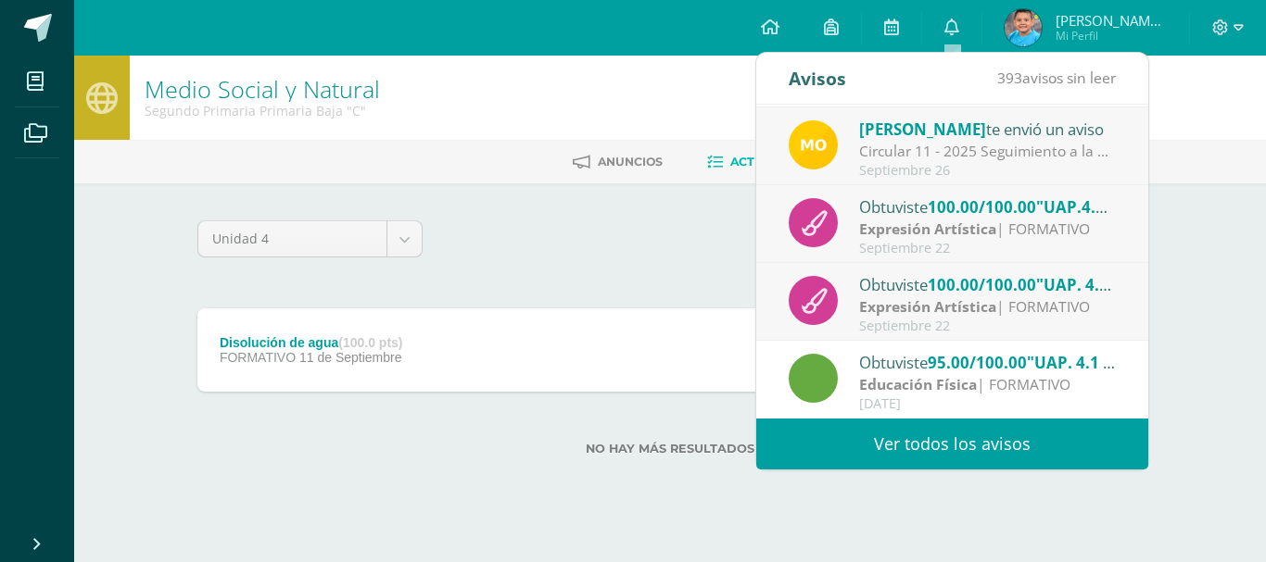
click at [1024, 31] on img at bounding box center [1022, 27] width 37 height 37
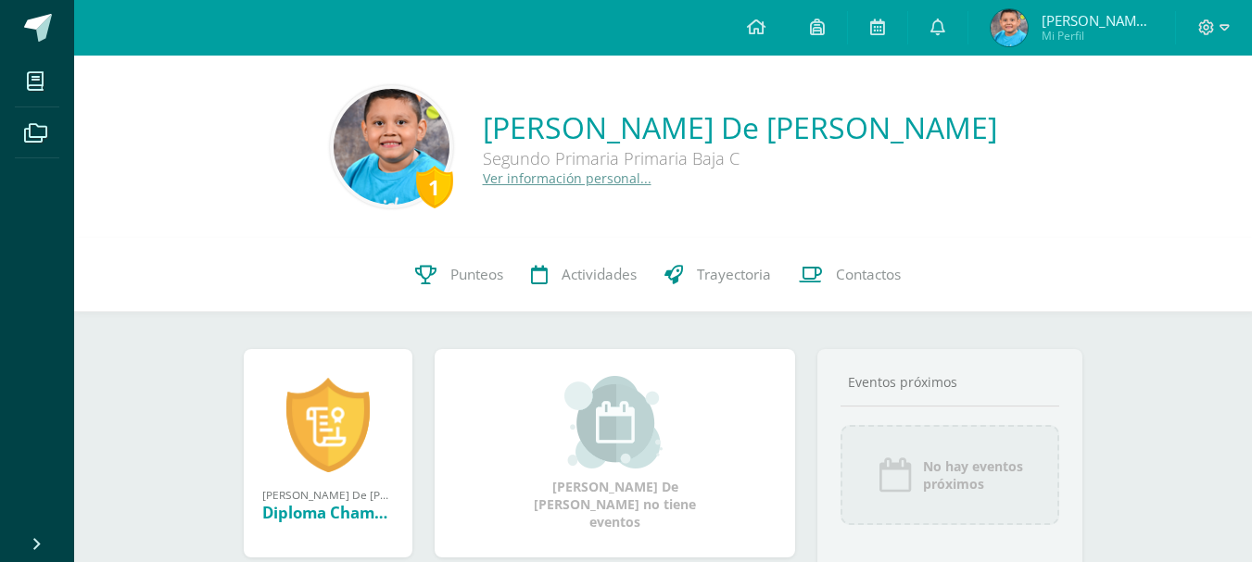
click at [405, 141] on img at bounding box center [392, 147] width 116 height 116
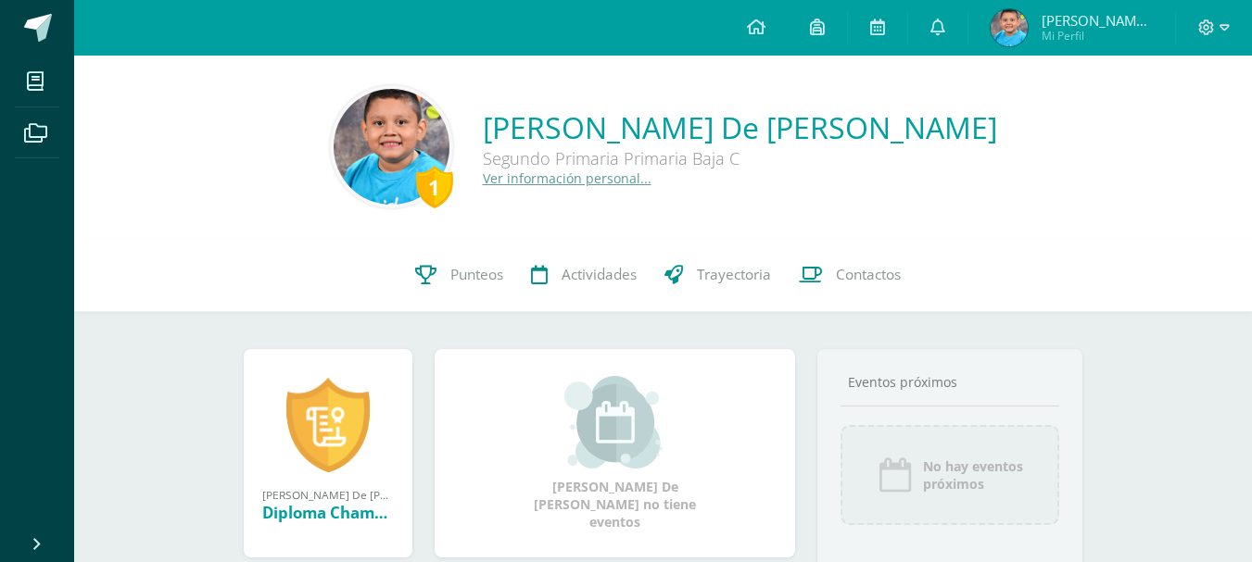
click at [405, 141] on img at bounding box center [392, 147] width 116 height 116
click at [422, 132] on img at bounding box center [392, 147] width 116 height 116
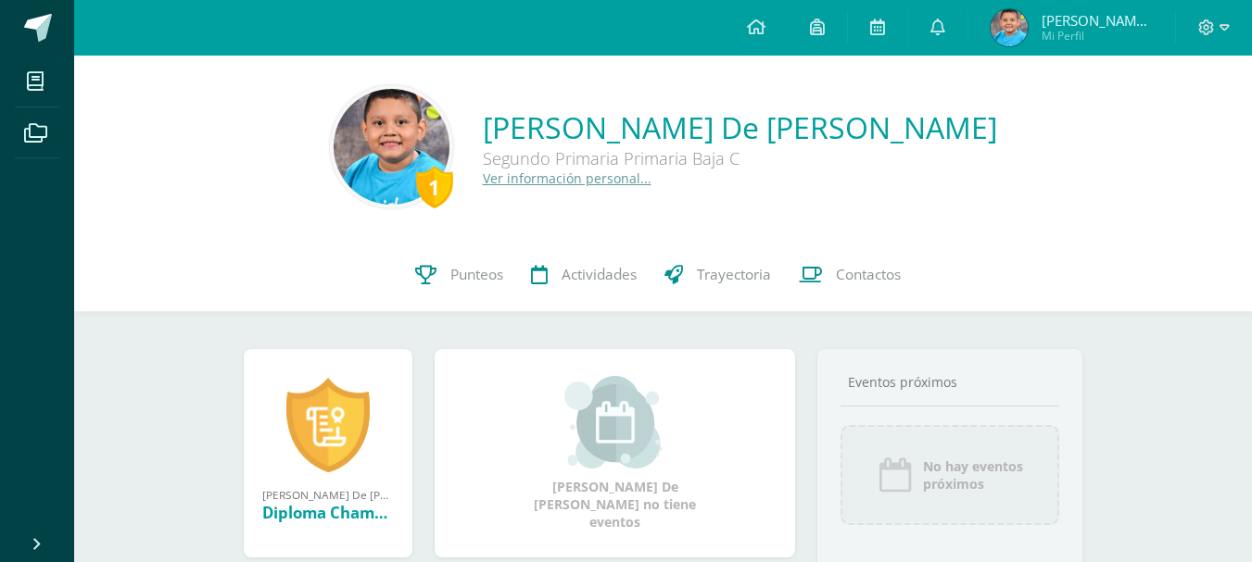
click at [569, 176] on link "Ver información personal..." at bounding box center [567, 179] width 169 height 18
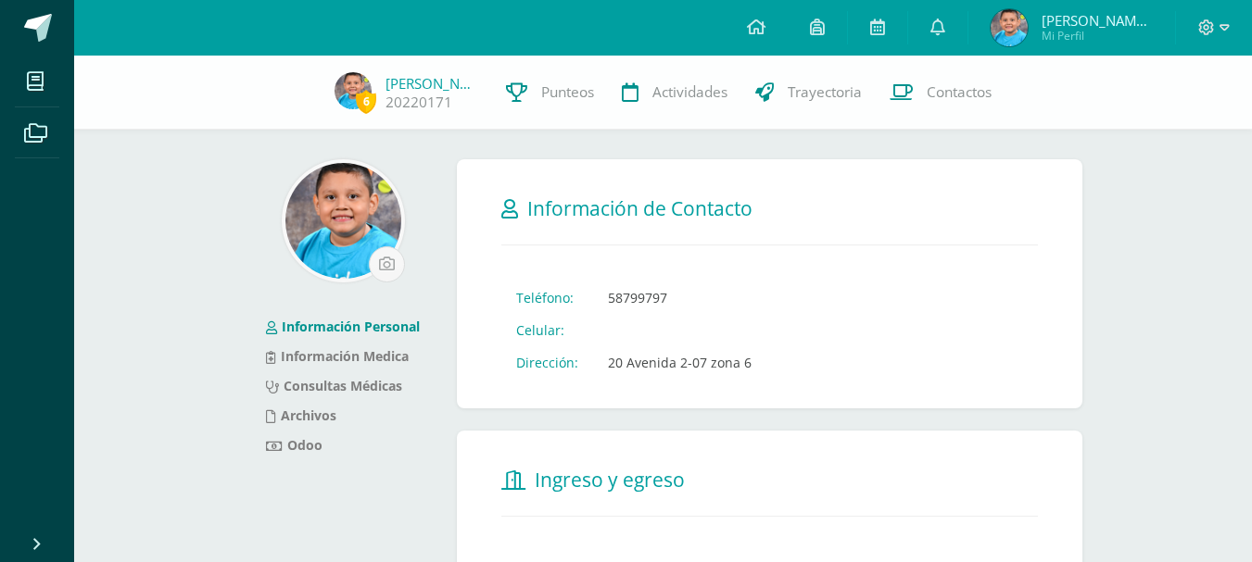
click at [621, 369] on td "20 Avenida 2-07 zona 6" at bounding box center [679, 363] width 173 height 32
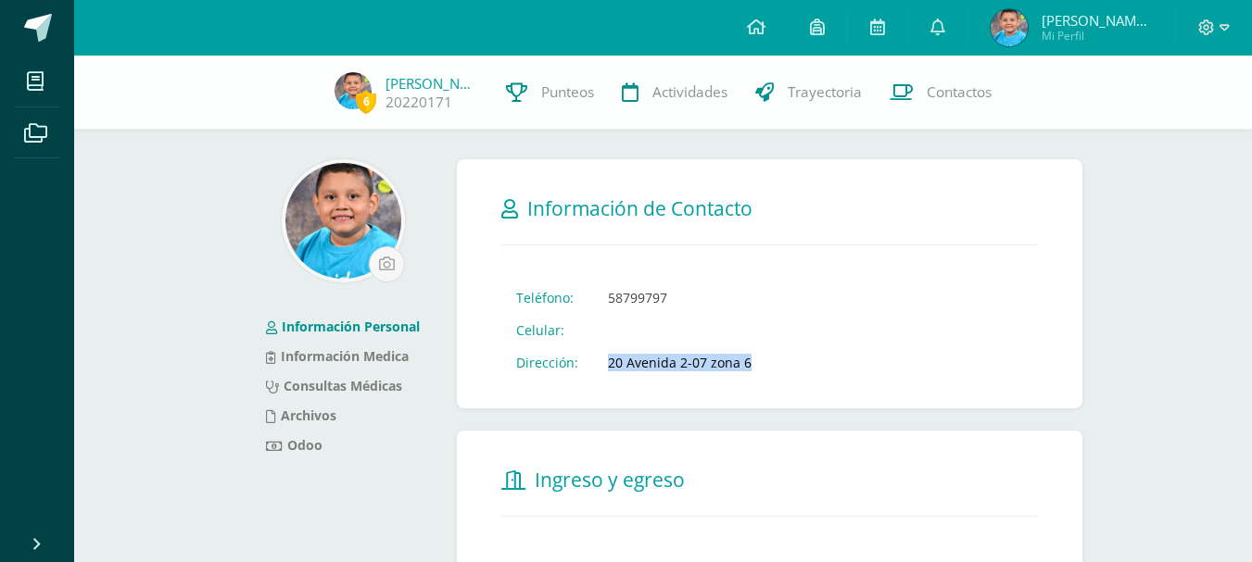
click at [655, 364] on td "20 Avenida 2-07 zona 6" at bounding box center [679, 363] width 173 height 32
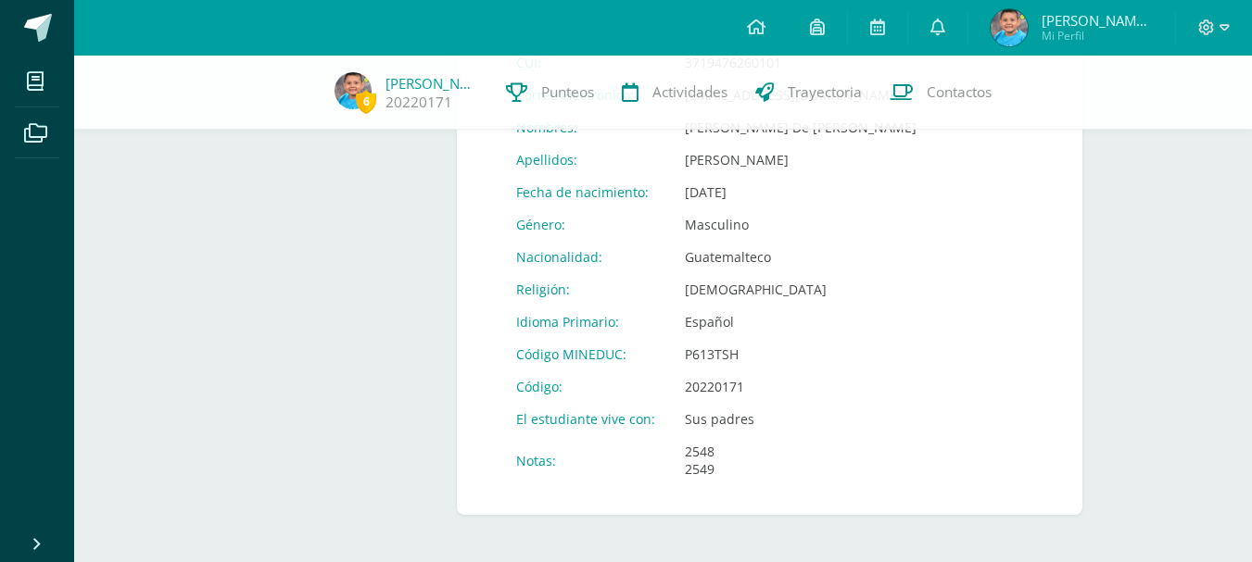
scroll to position [790, 0]
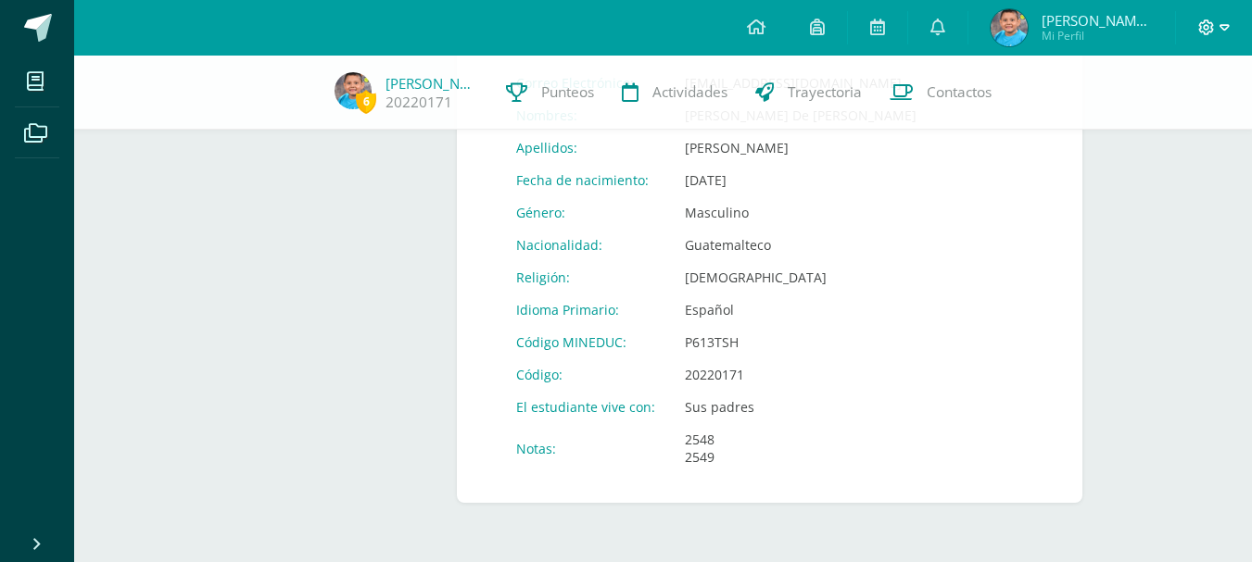
click at [1224, 27] on icon at bounding box center [1224, 27] width 10 height 17
click at [1158, 125] on span "Cerrar sesión" at bounding box center [1165, 127] width 83 height 18
